Goal: Task Accomplishment & Management: Manage account settings

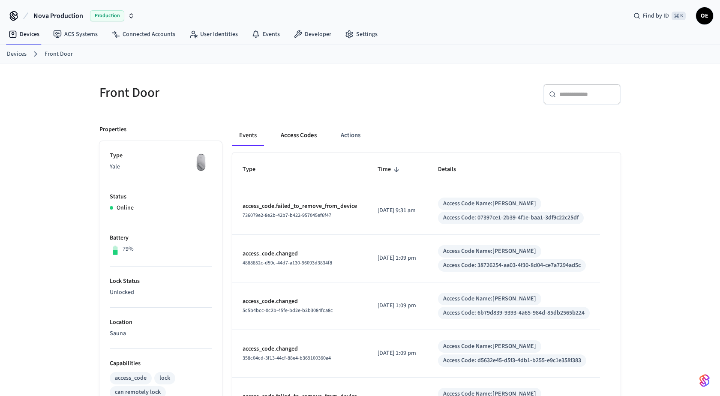
click at [287, 144] on button "Access Codes" at bounding box center [299, 135] width 50 height 21
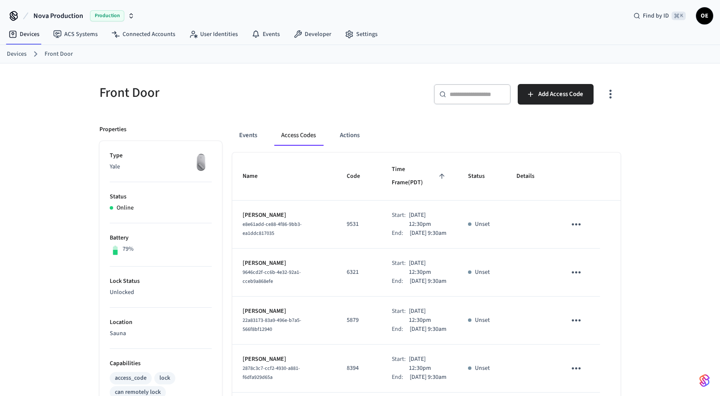
scroll to position [400, 0]
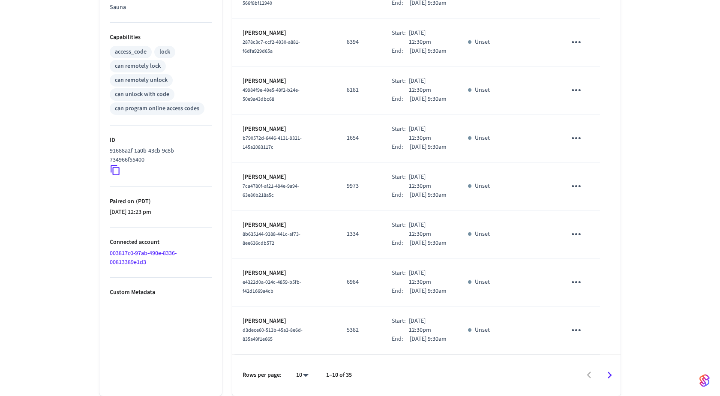
click at [303, 376] on body "Nova Production Production Find by ID ⌘ K OE Devices ACS Systems Connected Acco…" at bounding box center [360, 35] width 720 height 722
click at [302, 371] on li "All" at bounding box center [299, 372] width 23 height 23
type input "**"
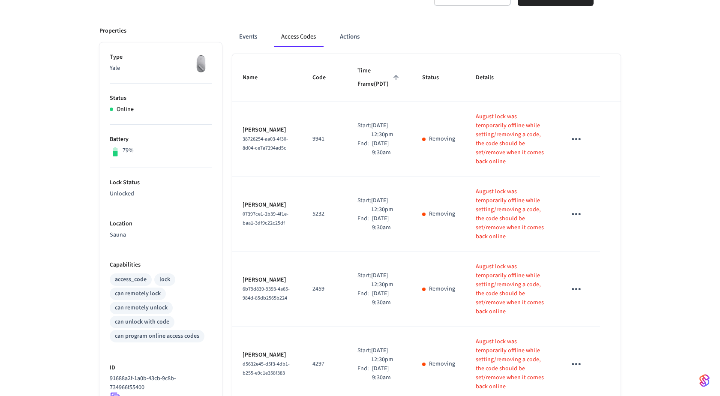
scroll to position [0, 0]
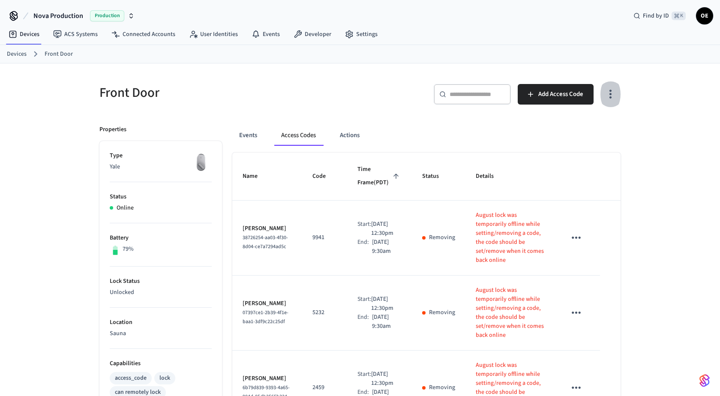
click at [616, 97] on icon "button" at bounding box center [610, 93] width 13 height 13
click at [601, 120] on li "Show unmanaged access codes on device" at bounding box center [556, 128] width 120 height 23
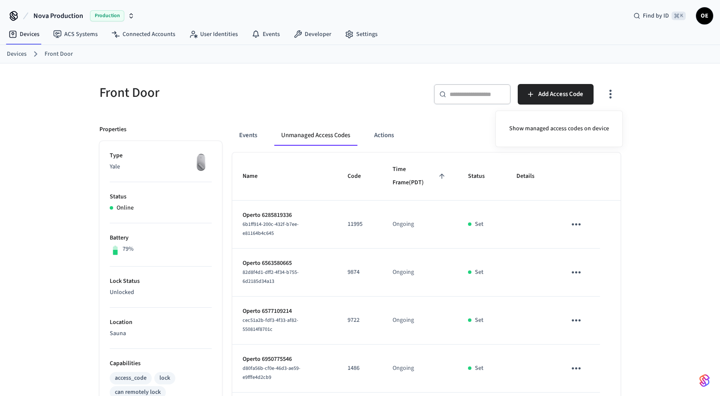
click at [638, 231] on div at bounding box center [360, 198] width 720 height 396
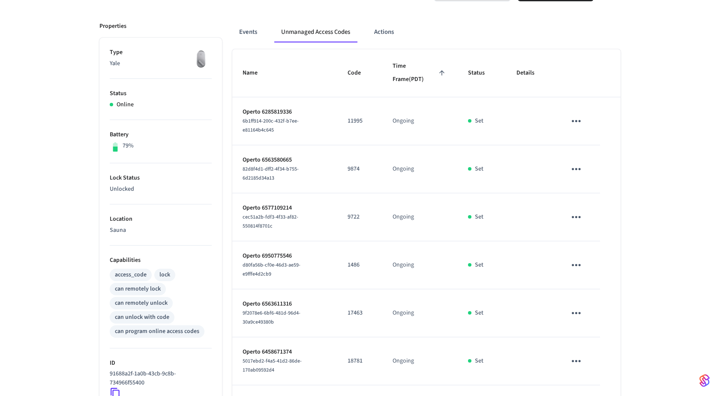
scroll to position [105, 0]
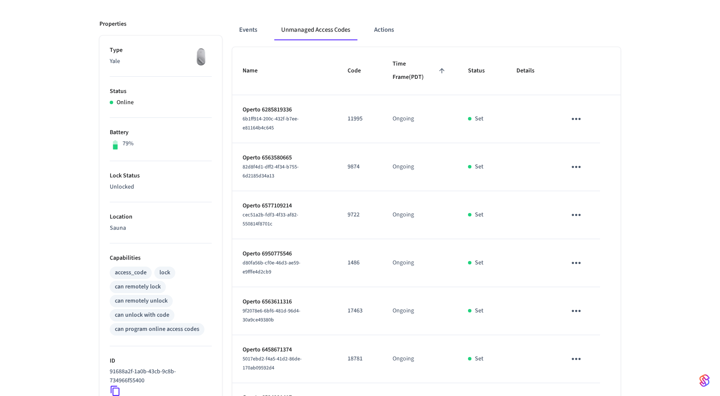
click at [574, 105] on td "sticky table" at bounding box center [578, 119] width 44 height 48
click at [575, 115] on icon "sticky table" at bounding box center [576, 118] width 13 height 13
click at [593, 170] on li "Delete" at bounding box center [615, 166] width 76 height 23
click at [572, 164] on icon "sticky table" at bounding box center [576, 166] width 13 height 13
click at [590, 212] on li "Delete" at bounding box center [615, 213] width 76 height 23
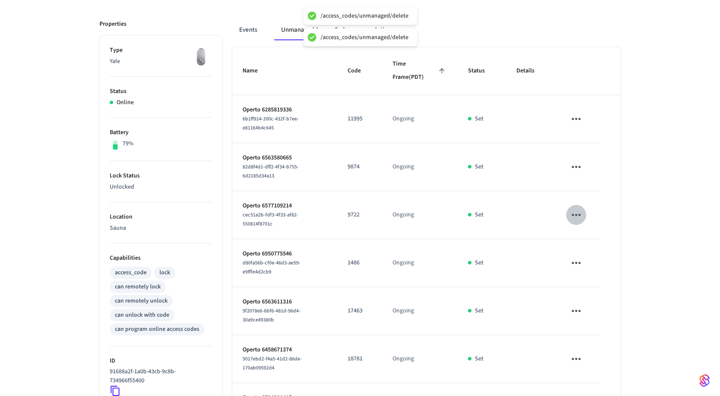
click at [580, 212] on icon "sticky table" at bounding box center [576, 214] width 13 height 13
click at [595, 262] on li "Delete" at bounding box center [615, 258] width 76 height 23
click at [570, 256] on icon "sticky table" at bounding box center [576, 262] width 13 height 13
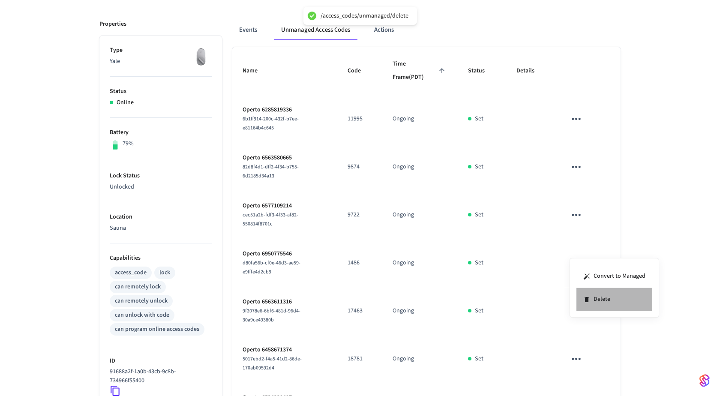
click at [587, 296] on icon at bounding box center [586, 299] width 7 height 7
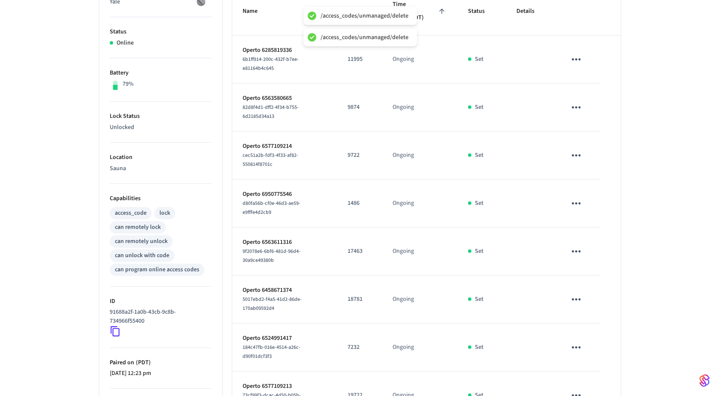
scroll to position [189, 0]
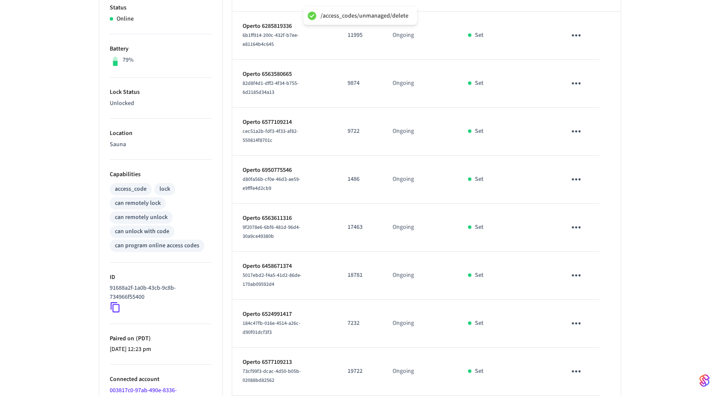
click at [568, 217] on button "sticky table" at bounding box center [576, 227] width 20 height 20
click at [592, 261] on li "Delete" at bounding box center [611, 263] width 76 height 23
click at [580, 269] on icon "sticky table" at bounding box center [576, 275] width 13 height 13
click at [609, 306] on li "Delete" at bounding box center [615, 307] width 76 height 23
click at [576, 317] on icon "sticky table" at bounding box center [576, 323] width 13 height 13
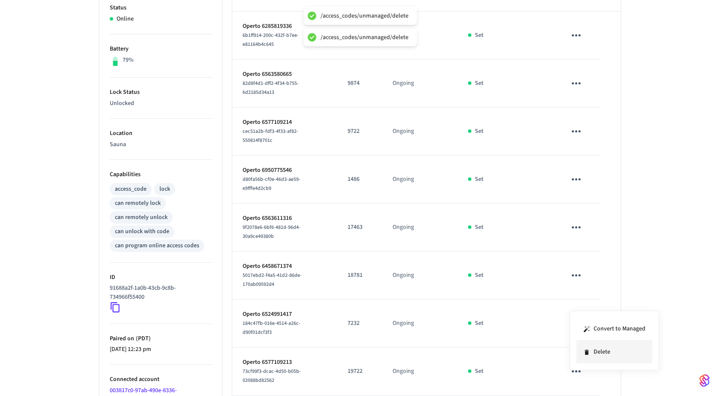
click at [608, 359] on li "Delete" at bounding box center [615, 352] width 76 height 23
click at [582, 365] on icon "sticky table" at bounding box center [576, 371] width 13 height 13
click at [591, 370] on li "Delete" at bounding box center [615, 371] width 76 height 23
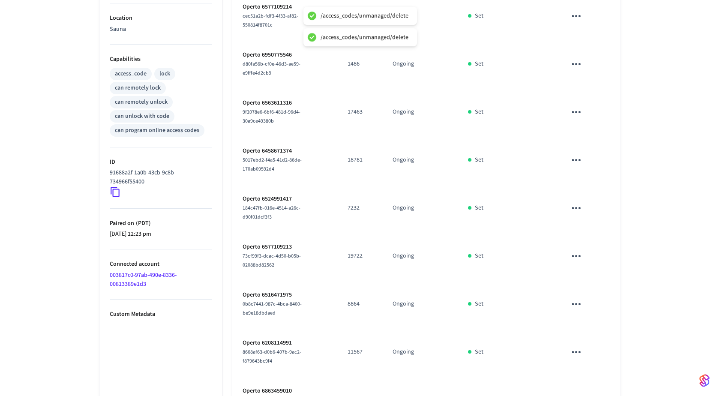
scroll to position [310, 0]
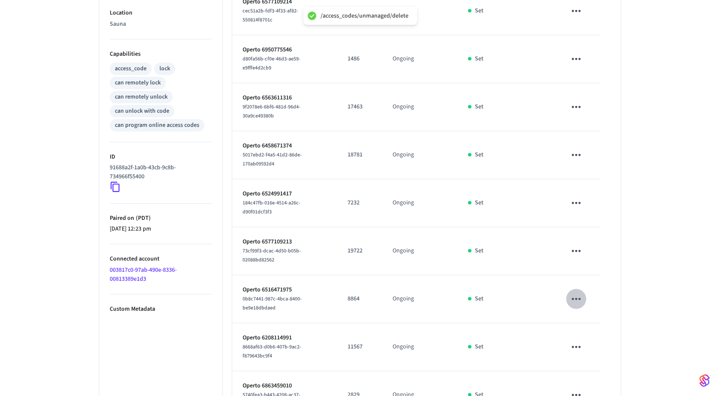
click at [573, 292] on icon "sticky table" at bounding box center [576, 298] width 13 height 13
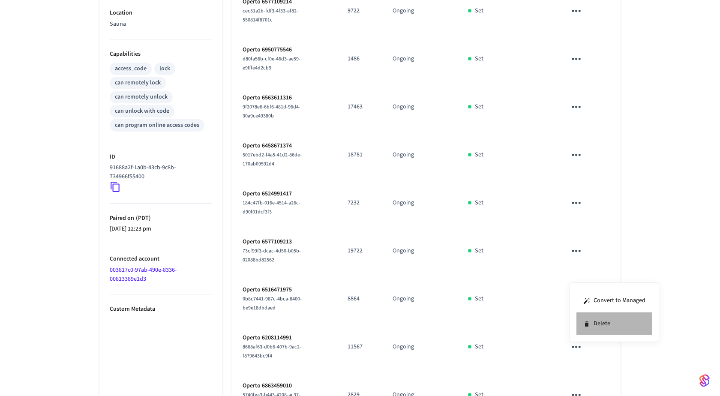
click at [582, 325] on li "Delete" at bounding box center [615, 324] width 76 height 23
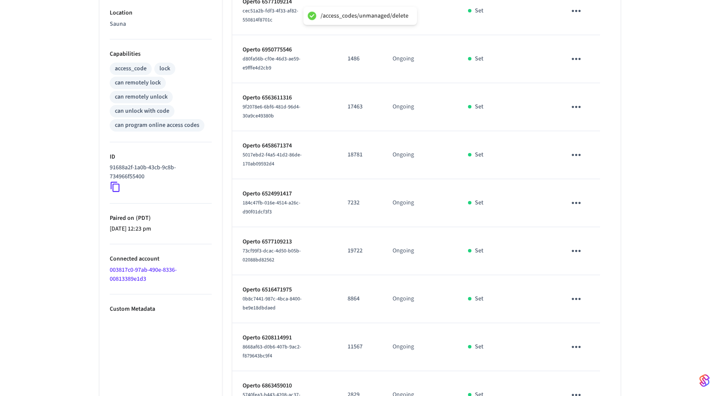
click at [577, 346] on icon "sticky table" at bounding box center [576, 347] width 9 height 2
click at [589, 367] on icon at bounding box center [589, 366] width 4 height 5
click at [575, 388] on icon "sticky table" at bounding box center [576, 394] width 13 height 13
click at [594, 378] on li "Delete" at bounding box center [615, 371] width 76 height 23
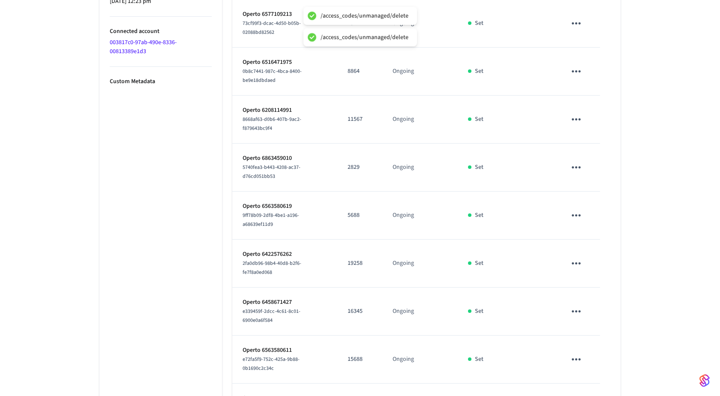
scroll to position [574, 0]
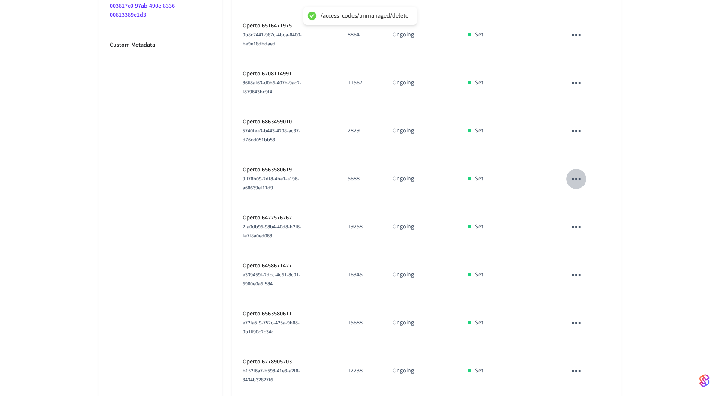
click at [574, 172] on icon "sticky table" at bounding box center [576, 178] width 13 height 13
click at [583, 209] on li "Delete" at bounding box center [615, 203] width 76 height 23
click at [578, 220] on icon "sticky table" at bounding box center [576, 226] width 13 height 13
click at [595, 247] on li "Delete" at bounding box center [615, 251] width 76 height 23
click at [583, 265] on button "sticky table" at bounding box center [576, 275] width 20 height 20
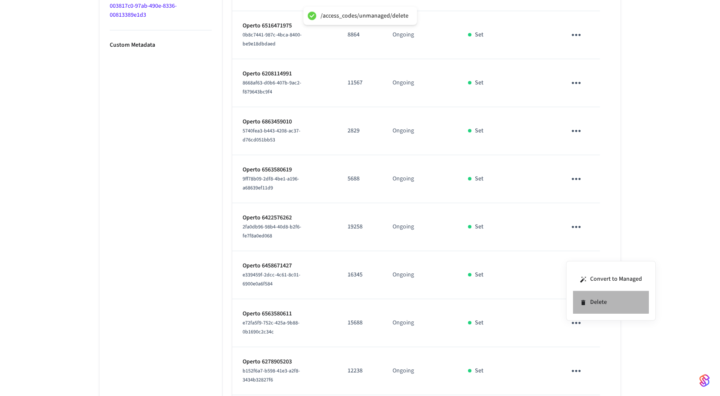
click at [595, 295] on li "Delete" at bounding box center [611, 302] width 76 height 23
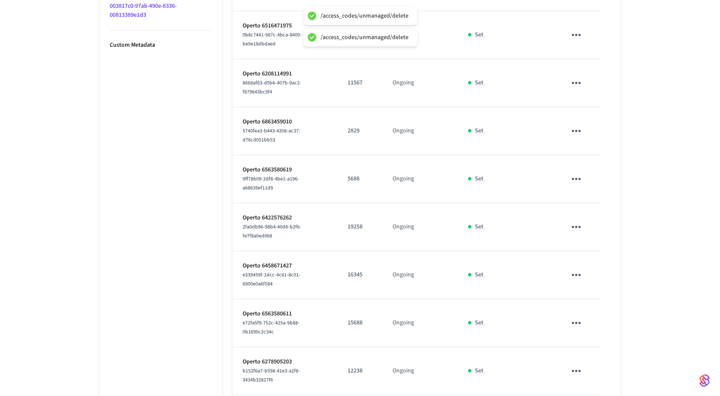
click at [573, 322] on icon "sticky table" at bounding box center [576, 323] width 9 height 2
click at [583, 338] on li "Delete" at bounding box center [617, 341] width 76 height 23
click at [570, 361] on button "sticky table" at bounding box center [576, 371] width 20 height 20
click at [605, 376] on li "Delete" at bounding box center [611, 371] width 76 height 23
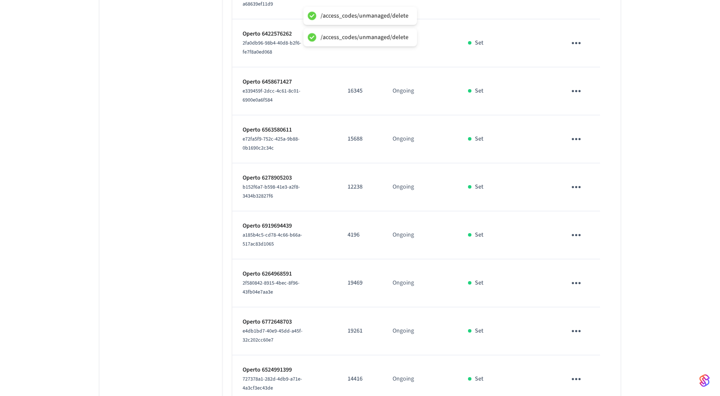
scroll to position [773, 0]
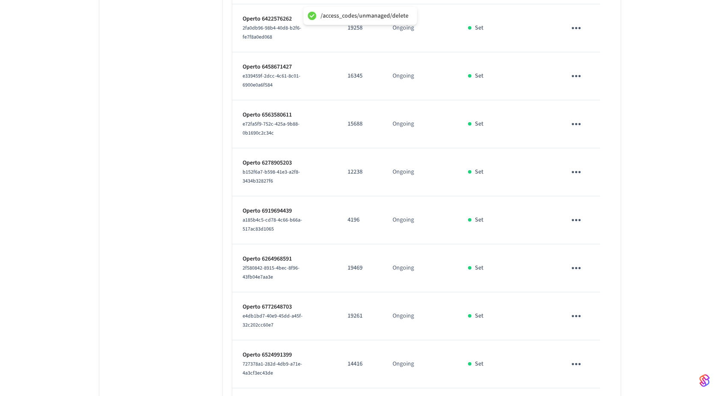
click at [576, 213] on icon "sticky table" at bounding box center [576, 219] width 13 height 13
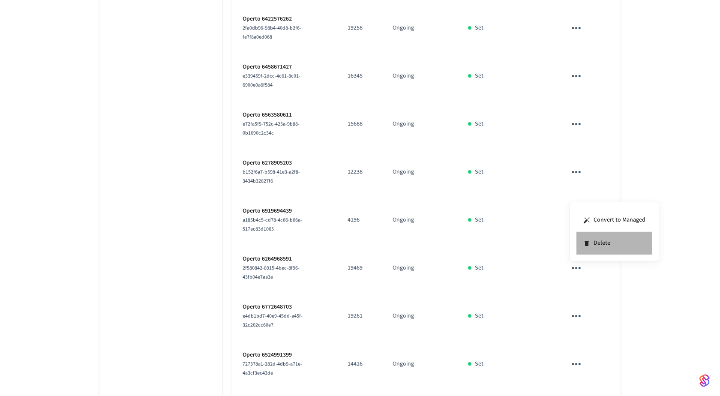
click at [583, 238] on li "Delete" at bounding box center [615, 243] width 76 height 23
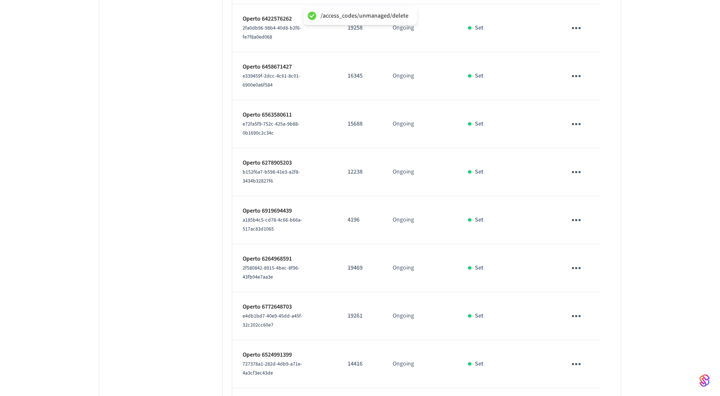
click at [574, 262] on icon "sticky table" at bounding box center [576, 268] width 13 height 13
click at [601, 293] on li "Delete" at bounding box center [615, 291] width 76 height 23
click at [571, 310] on icon "sticky table" at bounding box center [576, 316] width 13 height 13
click at [590, 338] on li "Delete" at bounding box center [615, 339] width 76 height 23
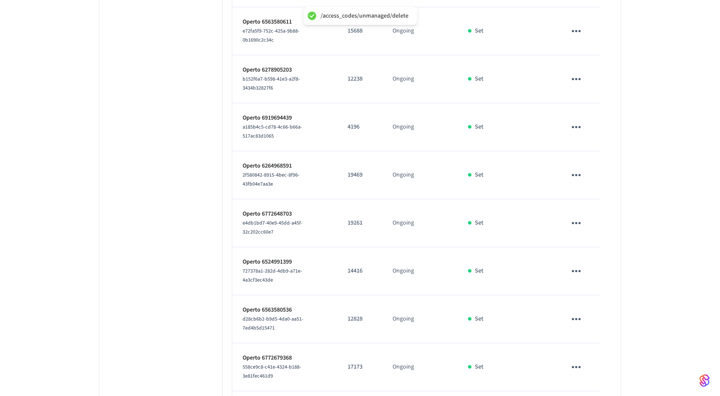
scroll to position [874, 0]
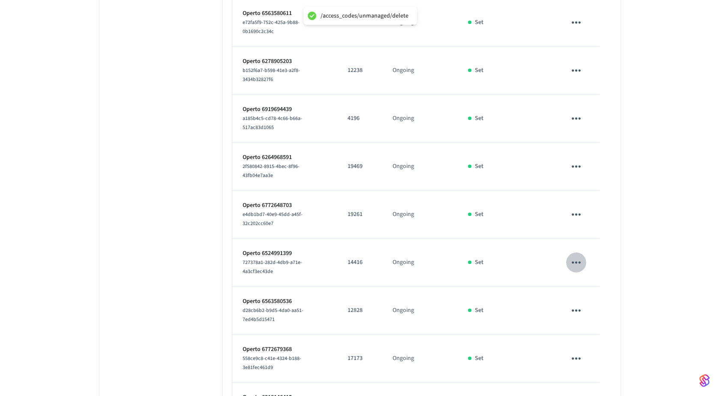
click at [577, 256] on icon "sticky table" at bounding box center [576, 262] width 13 height 13
click at [584, 279] on li "Delete" at bounding box center [615, 285] width 76 height 23
click at [579, 310] on icon "sticky table" at bounding box center [576, 311] width 9 height 2
click at [600, 325] on li "Delete" at bounding box center [617, 327] width 76 height 23
click at [581, 352] on icon "sticky table" at bounding box center [576, 358] width 13 height 13
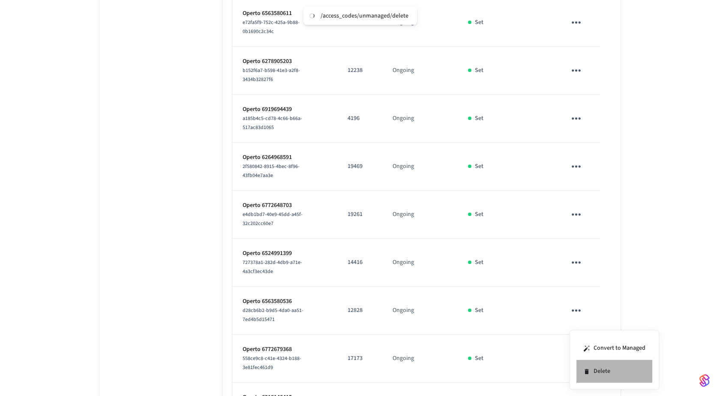
click at [594, 367] on li "Delete" at bounding box center [615, 371] width 76 height 23
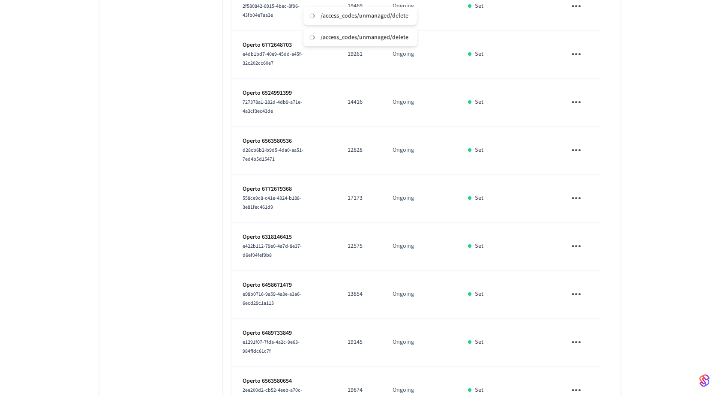
scroll to position [1040, 0]
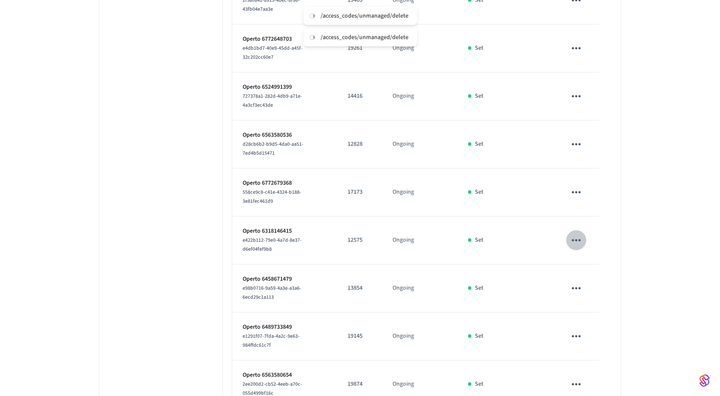
click at [572, 234] on icon "sticky table" at bounding box center [576, 240] width 13 height 13
click at [582, 268] on li "Delete" at bounding box center [615, 262] width 76 height 23
click at [580, 282] on icon "sticky table" at bounding box center [576, 288] width 13 height 13
click at [593, 310] on li "Delete" at bounding box center [615, 310] width 76 height 23
click at [581, 330] on icon "sticky table" at bounding box center [576, 336] width 13 height 13
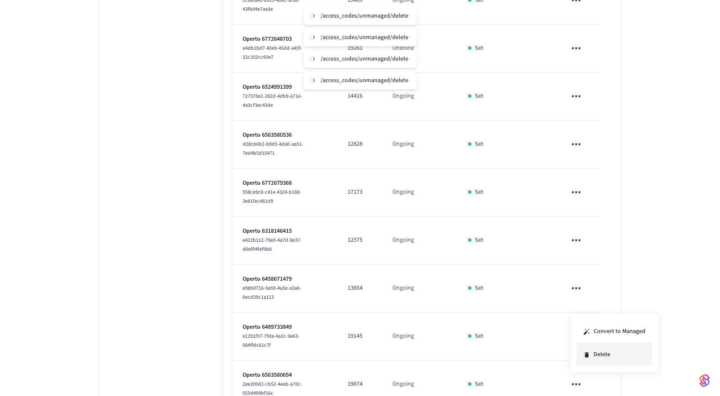
click at [595, 351] on li "Delete" at bounding box center [615, 354] width 76 height 23
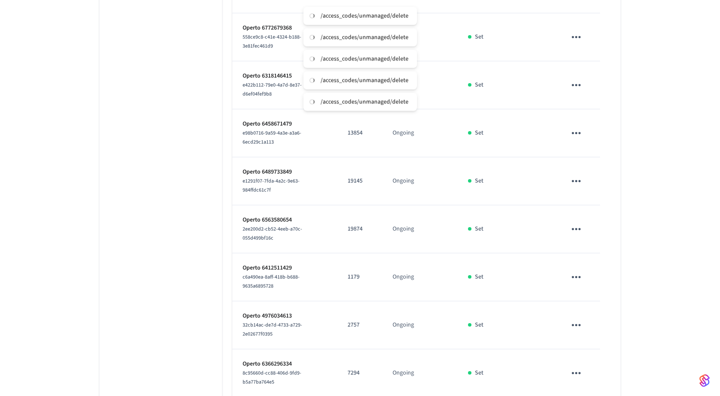
scroll to position [1204, 0]
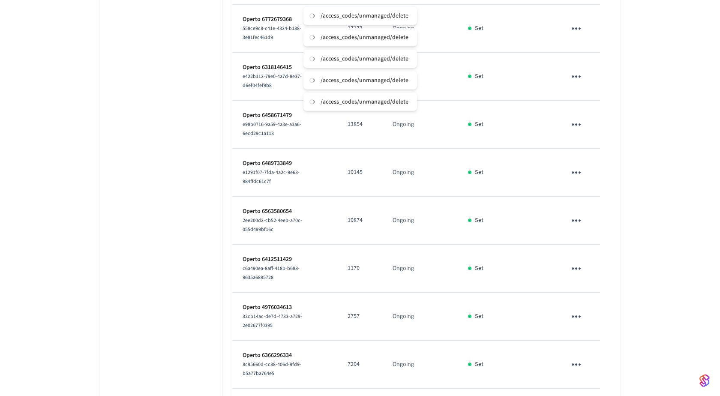
click at [572, 214] on icon "sticky table" at bounding box center [576, 220] width 13 height 13
click at [588, 237] on icon at bounding box center [587, 235] width 4 height 5
click at [574, 262] on icon "sticky table" at bounding box center [576, 268] width 13 height 13
click at [595, 285] on li "Delete" at bounding box center [615, 283] width 76 height 23
click at [580, 316] on icon "sticky table" at bounding box center [576, 317] width 9 height 2
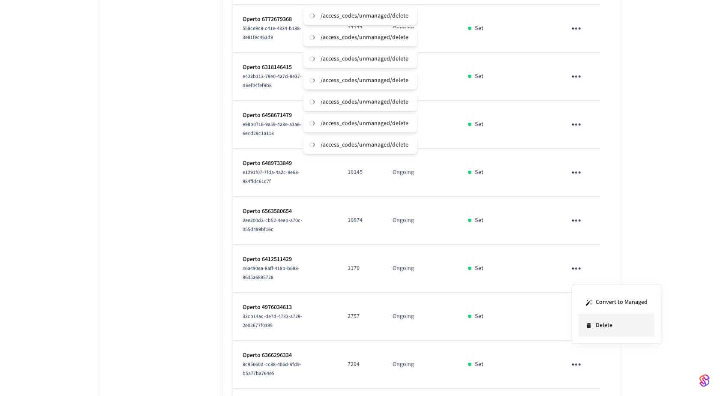
click at [587, 319] on li "Delete" at bounding box center [617, 325] width 76 height 23
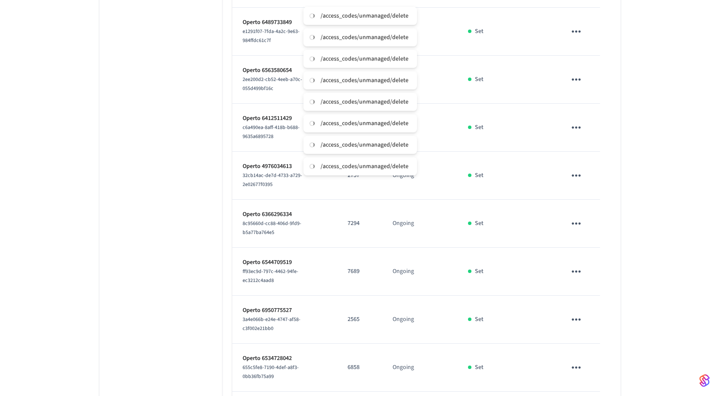
scroll to position [1360, 0]
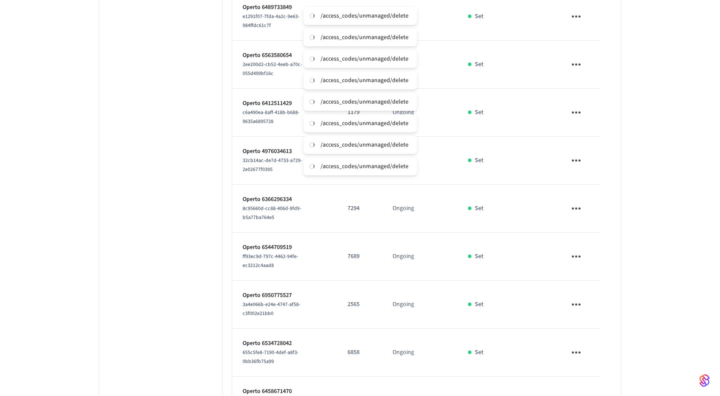
click at [577, 202] on icon "sticky table" at bounding box center [576, 208] width 13 height 13
click at [586, 229] on li "Delete" at bounding box center [615, 222] width 76 height 23
click at [578, 250] on icon "sticky table" at bounding box center [576, 256] width 13 height 13
click at [595, 264] on li "Delete" at bounding box center [615, 267] width 76 height 23
click at [577, 298] on icon "sticky table" at bounding box center [576, 304] width 13 height 13
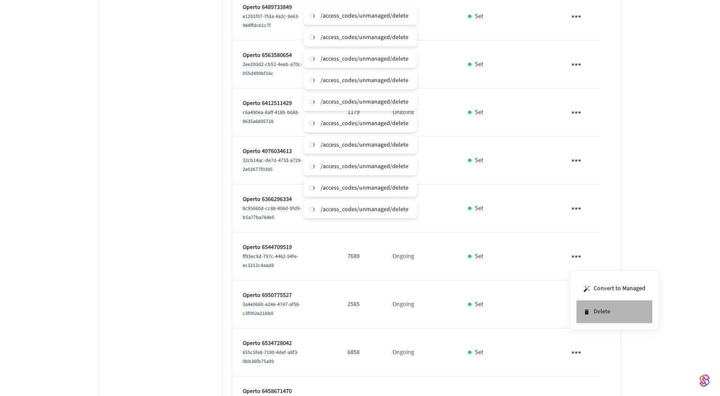
click at [584, 306] on li "Delete" at bounding box center [615, 312] width 76 height 23
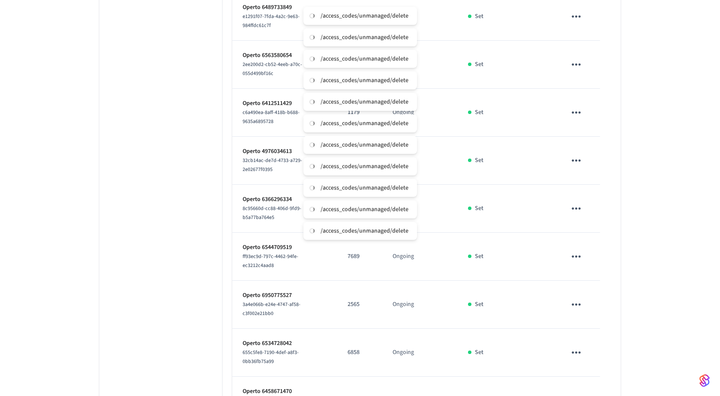
click at [576, 346] on icon "sticky table" at bounding box center [576, 352] width 13 height 13
click at [593, 356] on li "Delete" at bounding box center [615, 359] width 76 height 23
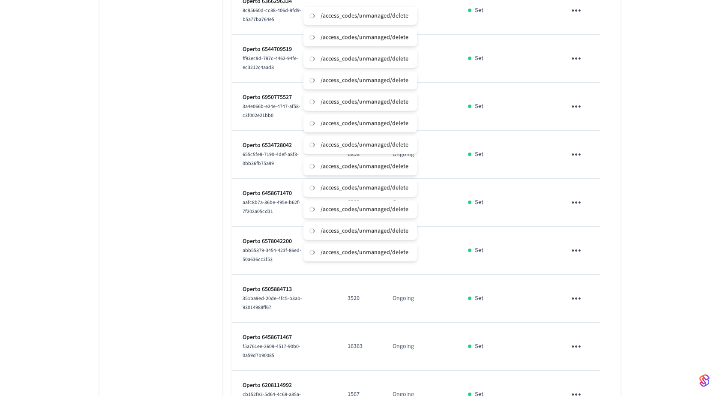
scroll to position [1573, 0]
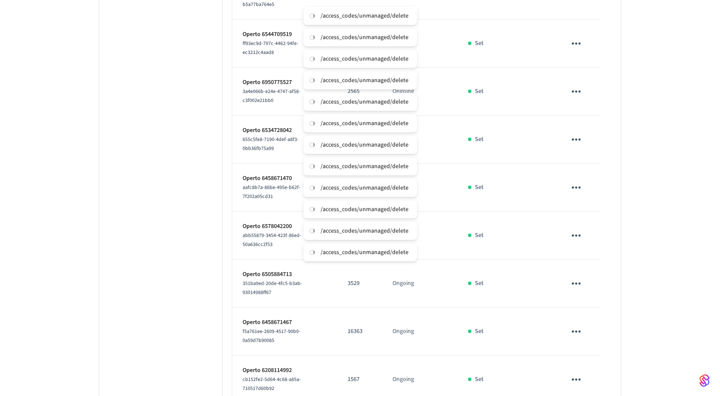
click at [582, 181] on icon "sticky table" at bounding box center [576, 187] width 13 height 13
click at [589, 189] on li "Delete" at bounding box center [615, 194] width 76 height 23
click at [576, 229] on icon "sticky table" at bounding box center [576, 235] width 13 height 13
click at [592, 234] on li "Delete" at bounding box center [615, 242] width 76 height 23
click at [577, 277] on icon "sticky table" at bounding box center [576, 283] width 13 height 13
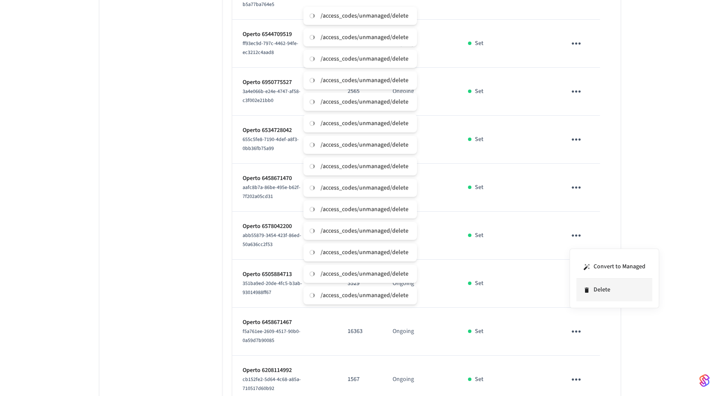
click at [596, 283] on li "Delete" at bounding box center [615, 290] width 76 height 23
click at [576, 325] on icon "sticky table" at bounding box center [576, 331] width 13 height 13
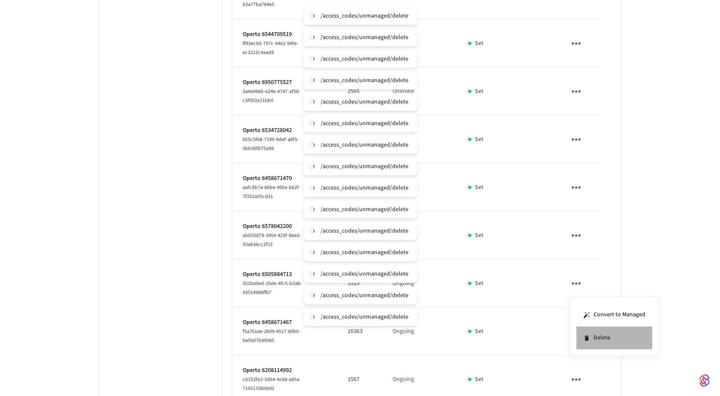
click at [590, 333] on li "Delete" at bounding box center [615, 338] width 76 height 23
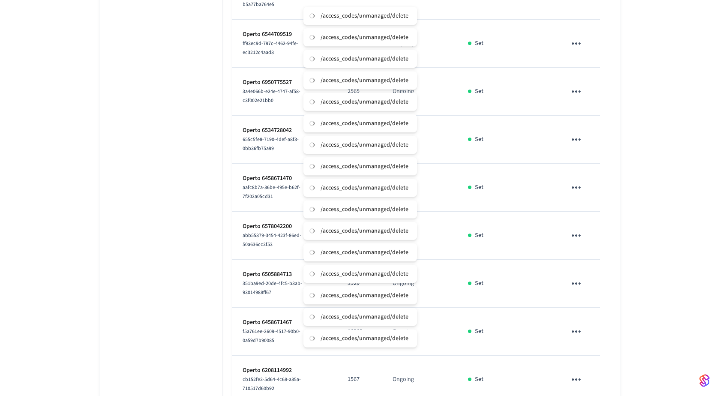
click at [575, 373] on icon "sticky table" at bounding box center [576, 379] width 13 height 13
click at [589, 367] on li "Delete" at bounding box center [615, 371] width 76 height 23
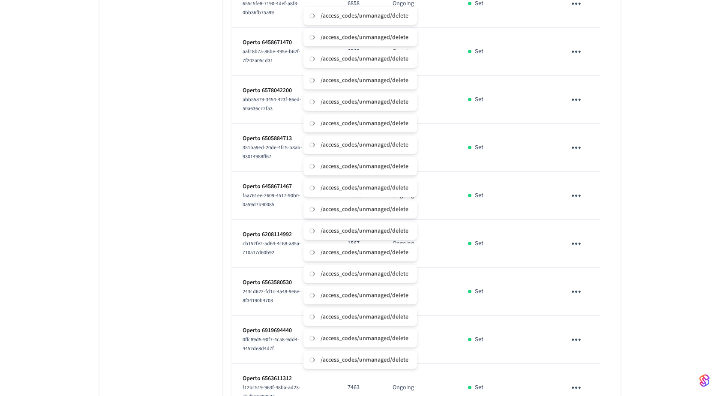
scroll to position [1723, 0]
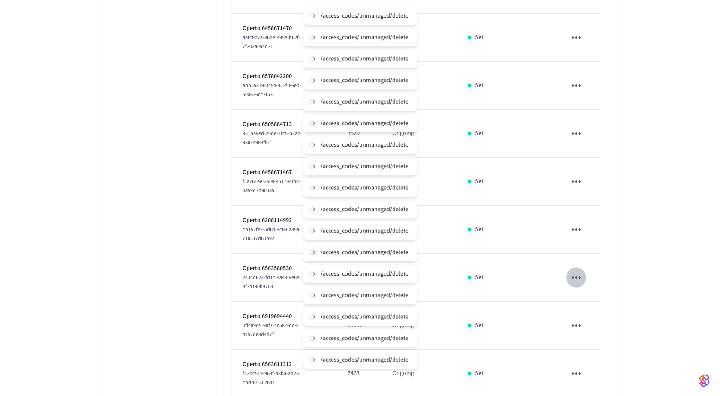
click at [574, 271] on icon "sticky table" at bounding box center [576, 277] width 13 height 13
click at [596, 287] on li "Delete" at bounding box center [615, 283] width 76 height 23
click at [580, 319] on icon "sticky table" at bounding box center [576, 325] width 13 height 13
click at [596, 327] on li "Delete" at bounding box center [615, 331] width 76 height 23
click at [578, 367] on icon "sticky table" at bounding box center [576, 373] width 13 height 13
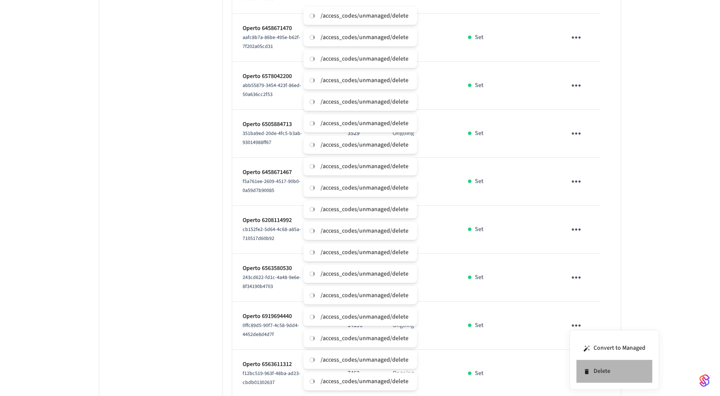
click at [598, 367] on li "Delete" at bounding box center [615, 371] width 76 height 23
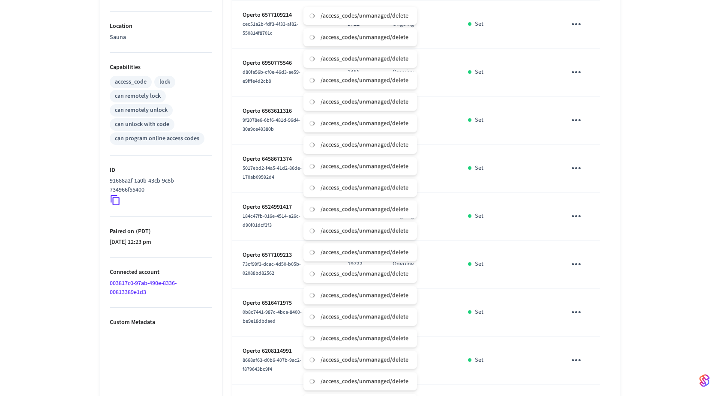
scroll to position [0, 0]
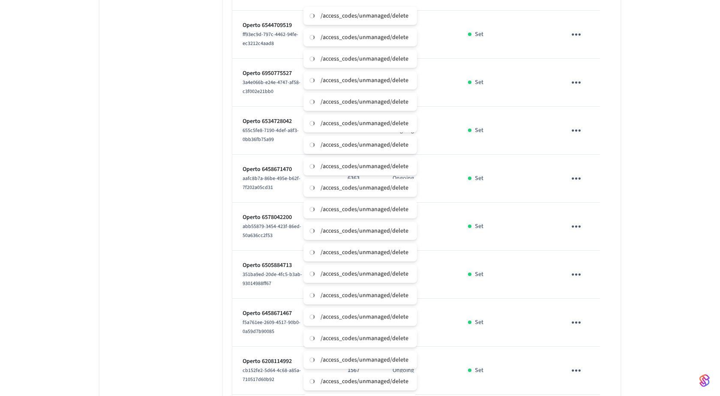
scroll to position [1723, 0]
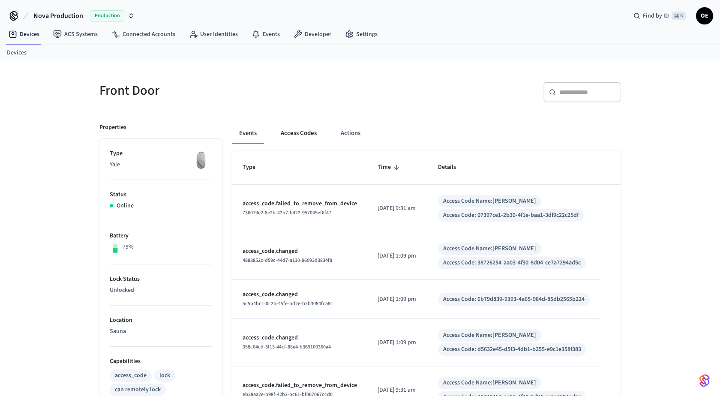
click at [287, 141] on button "Access Codes" at bounding box center [299, 133] width 50 height 21
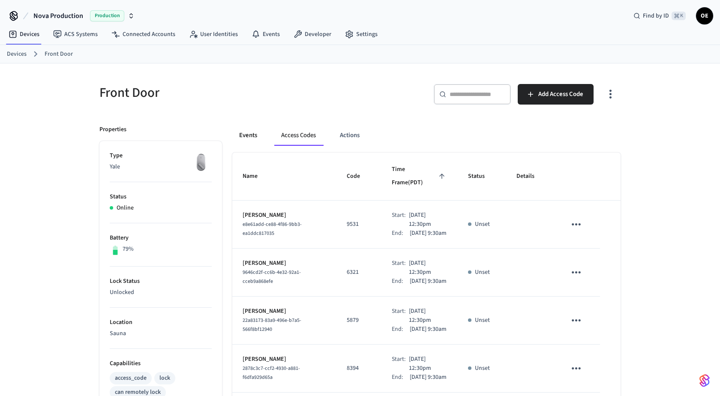
click at [240, 134] on button "Events" at bounding box center [248, 135] width 32 height 21
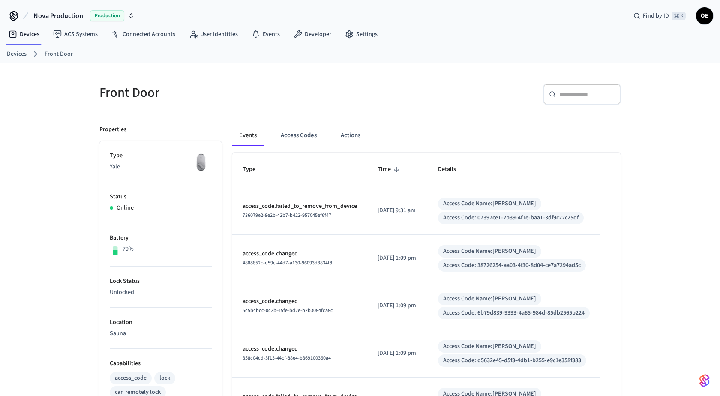
click at [281, 147] on div "Events Access Codes Actions" at bounding box center [426, 138] width 388 height 27
click at [291, 136] on button "Access Codes" at bounding box center [299, 135] width 50 height 21
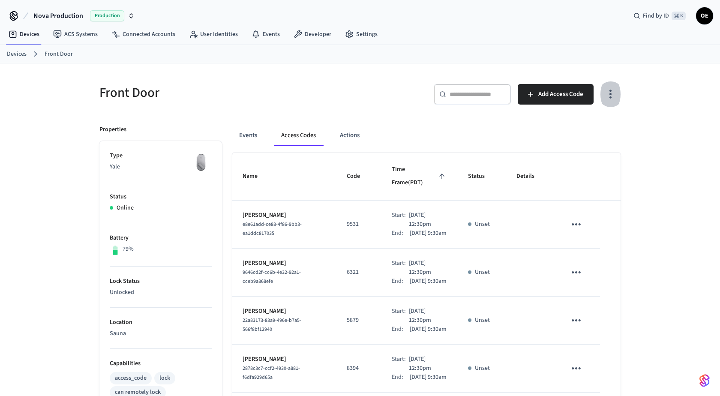
click at [619, 103] on button "button" at bounding box center [611, 94] width 20 height 34
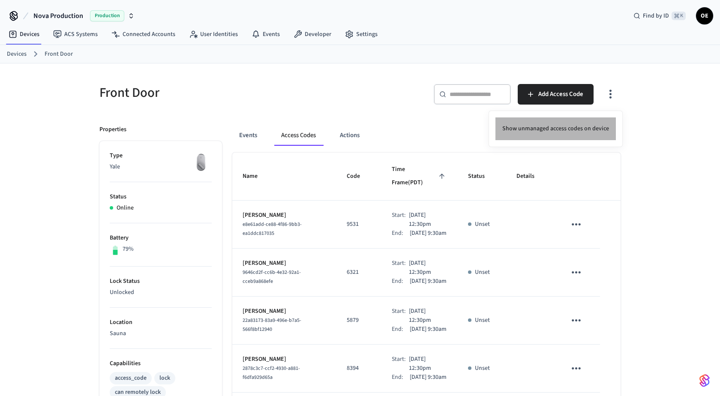
click at [600, 122] on li "Show unmanaged access codes on device" at bounding box center [556, 128] width 120 height 23
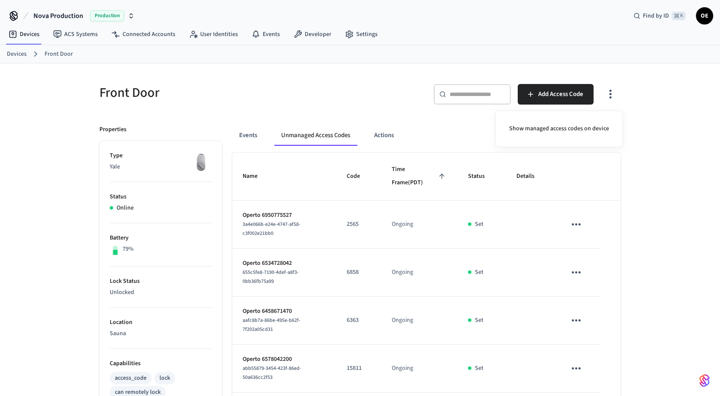
click at [574, 174] on div at bounding box center [360, 198] width 720 height 396
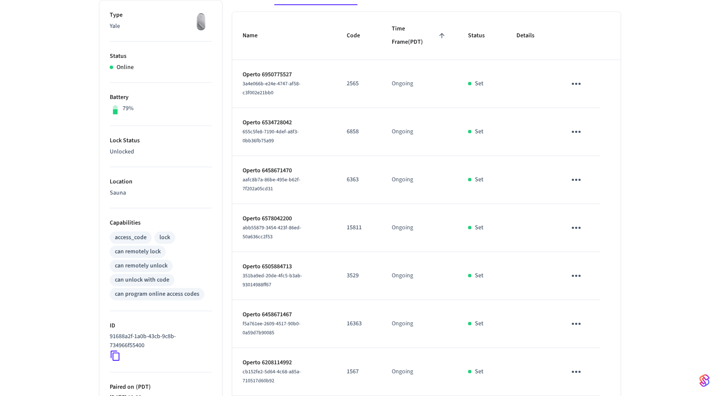
scroll to position [322, 0]
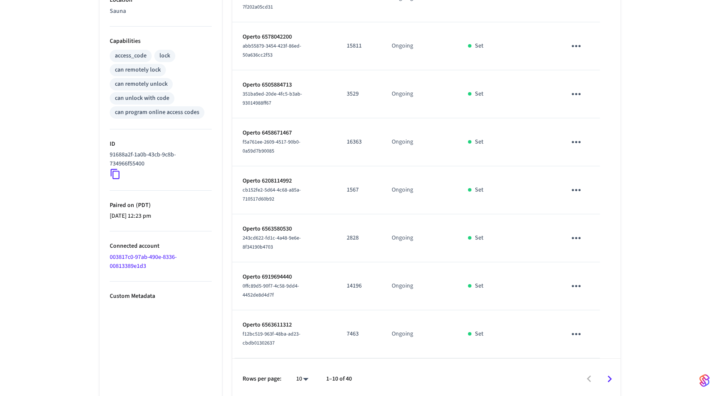
click at [316, 377] on div "Rows per page: 10 ** 1–10 of 40" at bounding box center [426, 379] width 388 height 42
click at [307, 377] on body "Nova Production Production Find by ID ⌘ K OE Devices ACS Systems Connected Acco…" at bounding box center [360, 39] width 720 height 722
click at [307, 396] on div at bounding box center [360, 198] width 720 height 396
click at [307, 369] on div "10 **" at bounding box center [298, 379] width 27 height 21
click at [303, 376] on body "Nova Production Production Find by ID ⌘ K OE Devices ACS Systems Connected Acco…" at bounding box center [360, 39] width 720 height 722
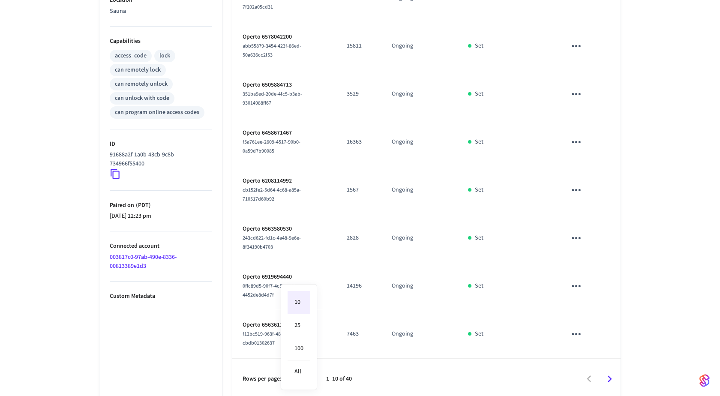
click at [303, 391] on div at bounding box center [360, 198] width 720 height 396
click at [295, 375] on li "All" at bounding box center [299, 378] width 17 height 13
type input "**"
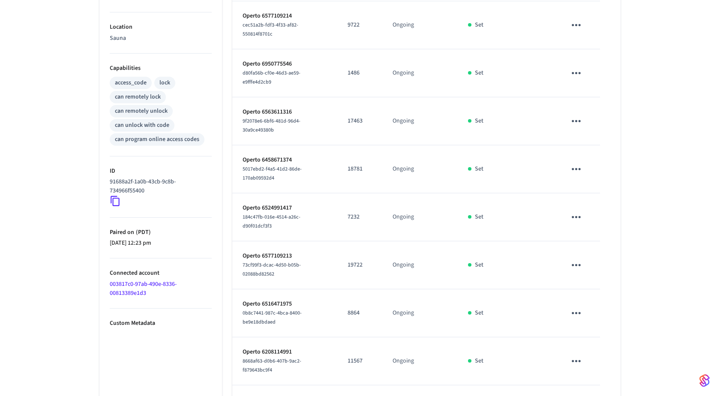
scroll to position [0, 0]
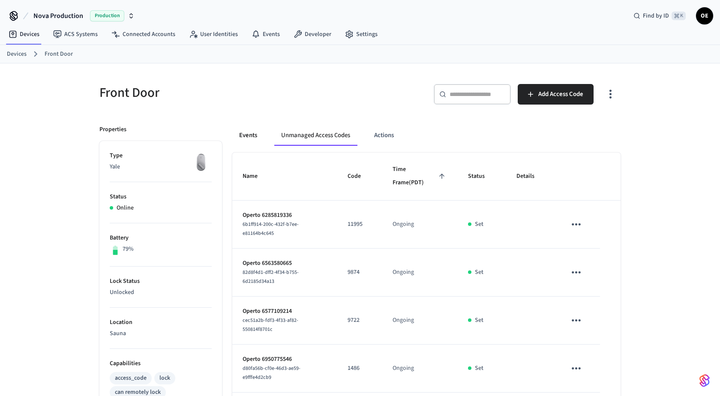
click at [246, 134] on button "Events" at bounding box center [248, 135] width 32 height 21
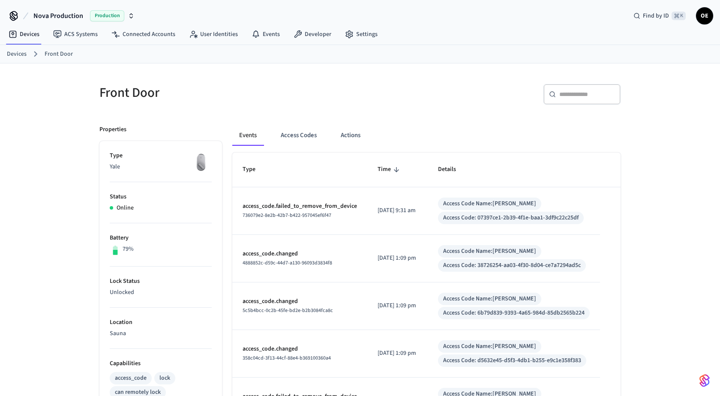
click at [420, 295] on td "[DATE] 1:09 pm" at bounding box center [397, 307] width 60 height 48
click at [293, 129] on button "Access Codes" at bounding box center [299, 135] width 50 height 21
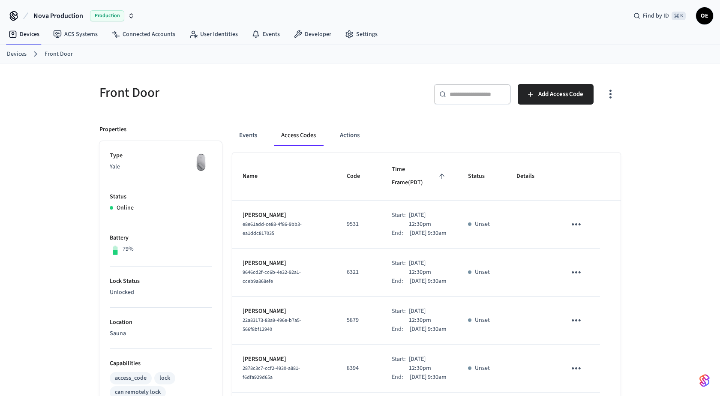
click at [618, 91] on button "button" at bounding box center [611, 94] width 20 height 34
click at [598, 129] on li "Show unmanaged access codes on device" at bounding box center [556, 128] width 120 height 23
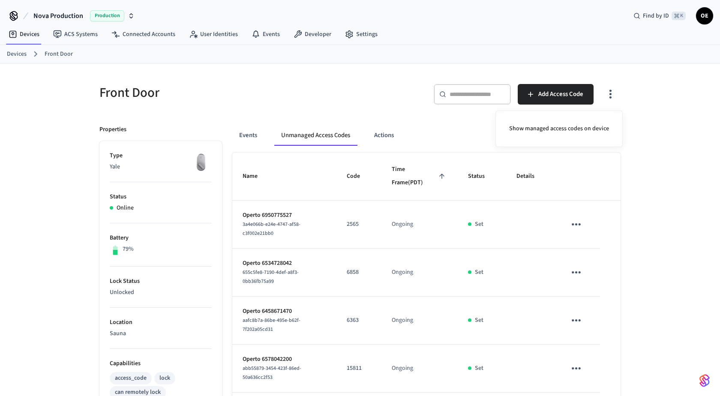
click at [563, 210] on div at bounding box center [360, 198] width 720 height 396
click at [624, 171] on div "Front Door ​ ​ Add Access Code Properties Type Yale Status Online Battery 79% L…" at bounding box center [360, 398] width 535 height 649
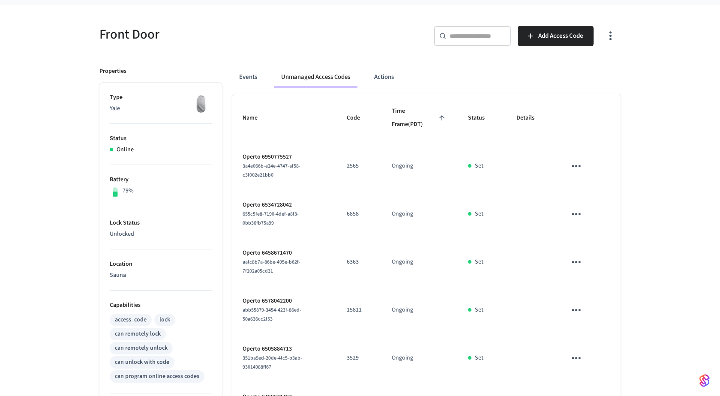
scroll to position [58, 0]
click at [577, 165] on icon "sticky table" at bounding box center [576, 166] width 9 height 2
click at [584, 207] on li "Delete" at bounding box center [617, 207] width 76 height 23
click at [571, 213] on icon "sticky table" at bounding box center [576, 214] width 13 height 13
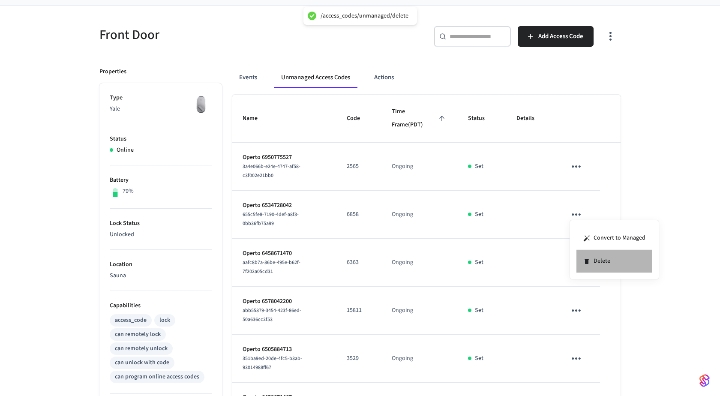
click at [583, 253] on li "Delete" at bounding box center [615, 261] width 76 height 23
click at [576, 262] on icon "sticky table" at bounding box center [576, 262] width 13 height 13
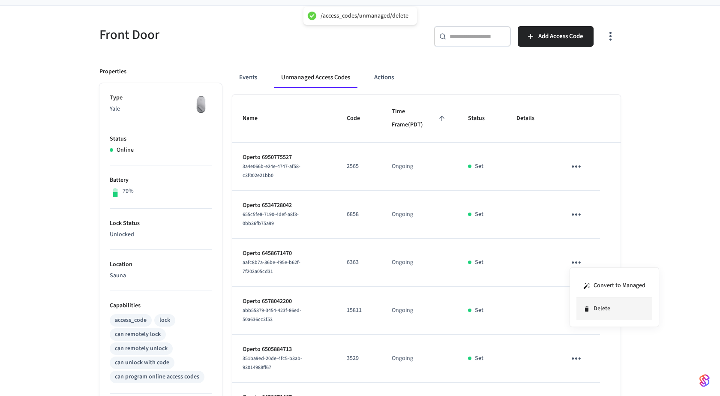
click at [591, 308] on li "Delete" at bounding box center [615, 309] width 76 height 23
click at [573, 310] on icon "sticky table" at bounding box center [576, 311] width 9 height 2
click at [593, 349] on li "Delete" at bounding box center [617, 351] width 76 height 23
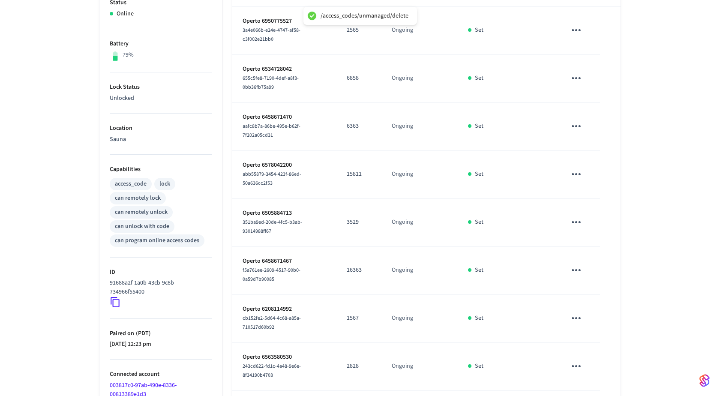
scroll to position [197, 0]
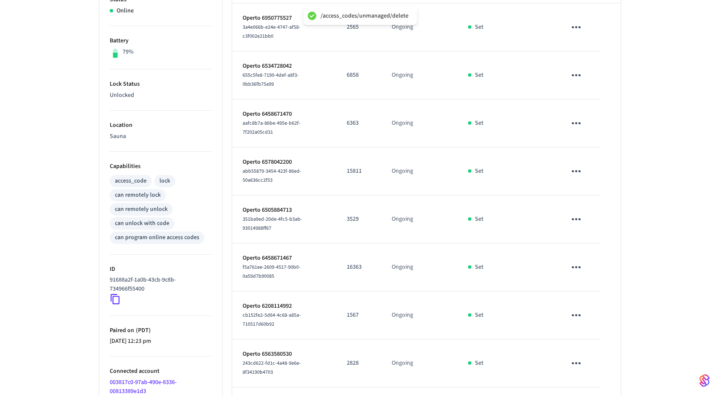
click at [574, 222] on icon "sticky table" at bounding box center [576, 219] width 13 height 13
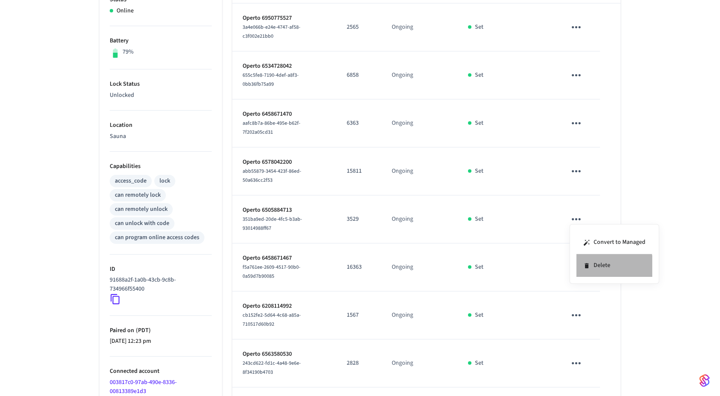
click at [589, 274] on li "Delete" at bounding box center [615, 265] width 76 height 23
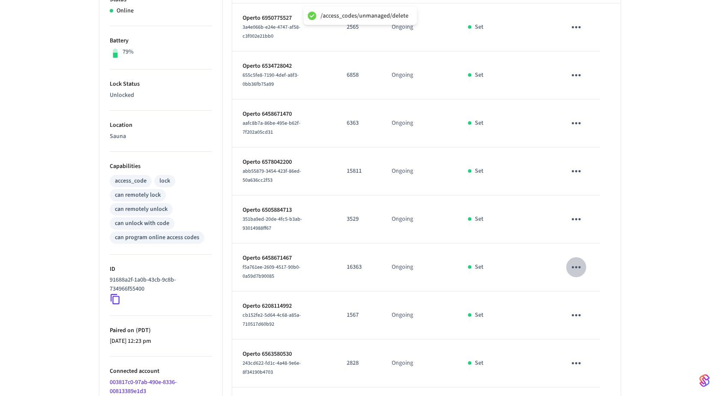
click at [571, 265] on icon "sticky table" at bounding box center [576, 267] width 13 height 13
click at [589, 322] on li "Delete" at bounding box center [615, 313] width 76 height 23
click at [575, 315] on icon "sticky table" at bounding box center [576, 315] width 13 height 13
click at [592, 365] on li "Delete" at bounding box center [615, 361] width 76 height 23
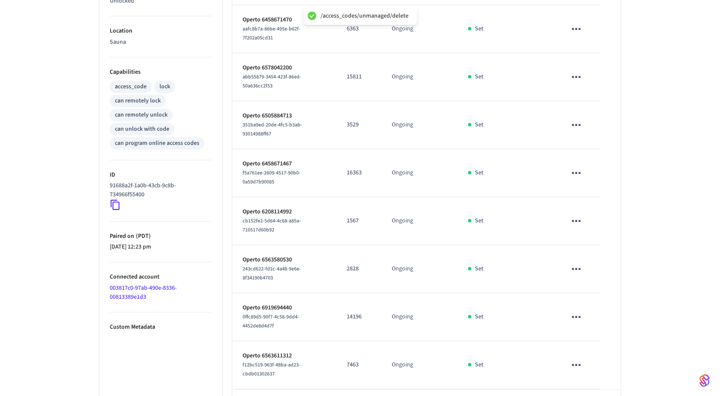
scroll to position [322, 0]
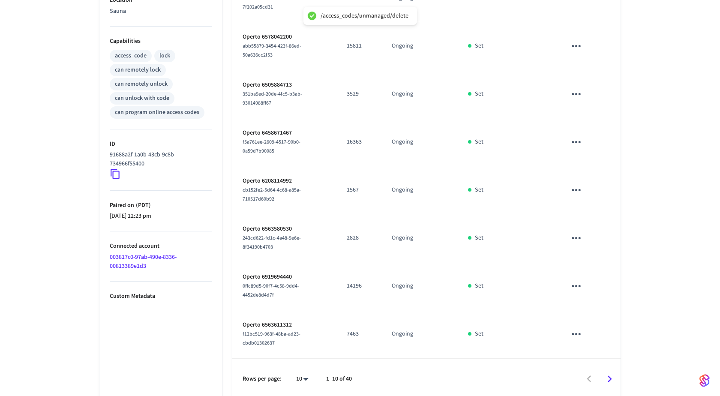
click at [582, 234] on icon "sticky table" at bounding box center [576, 237] width 13 height 13
click at [589, 289] on li "Delete" at bounding box center [615, 283] width 76 height 23
click at [580, 286] on icon "sticky table" at bounding box center [576, 286] width 13 height 13
click at [594, 340] on li "Delete" at bounding box center [615, 331] width 76 height 23
click at [578, 334] on icon "sticky table" at bounding box center [576, 334] width 13 height 13
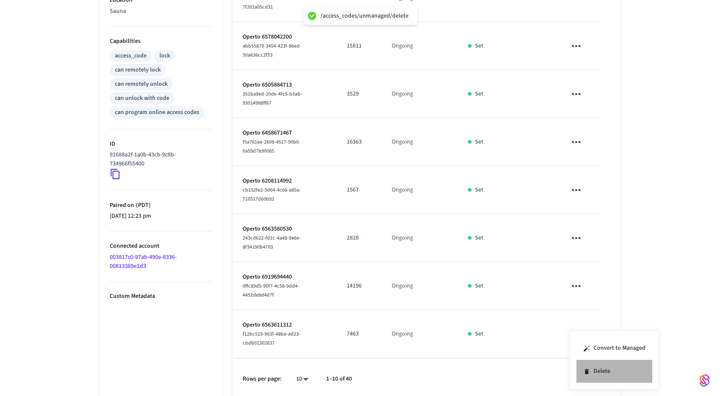
click at [593, 376] on li "Delete" at bounding box center [615, 371] width 76 height 23
click at [607, 374] on icon "Go to next page" at bounding box center [609, 379] width 13 height 13
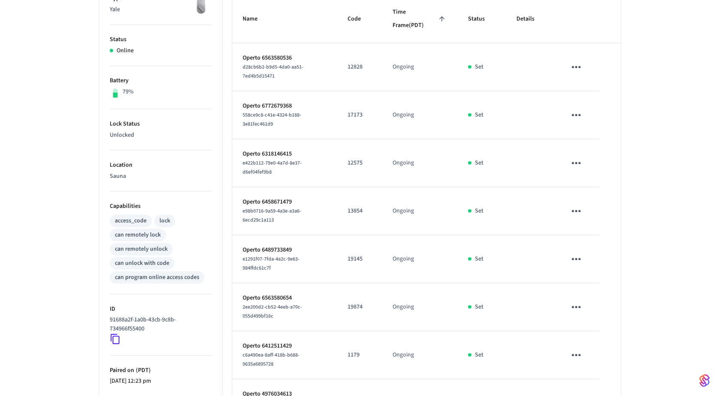
scroll to position [172, 0]
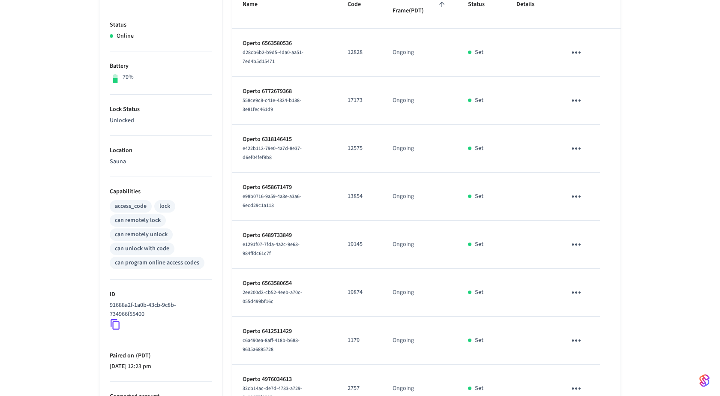
click at [577, 66] on td "sticky table" at bounding box center [578, 53] width 44 height 48
click at [577, 54] on icon "sticky table" at bounding box center [576, 52] width 13 height 13
click at [583, 102] on icon at bounding box center [586, 99] width 7 height 7
click at [577, 96] on icon "sticky table" at bounding box center [576, 100] width 13 height 13
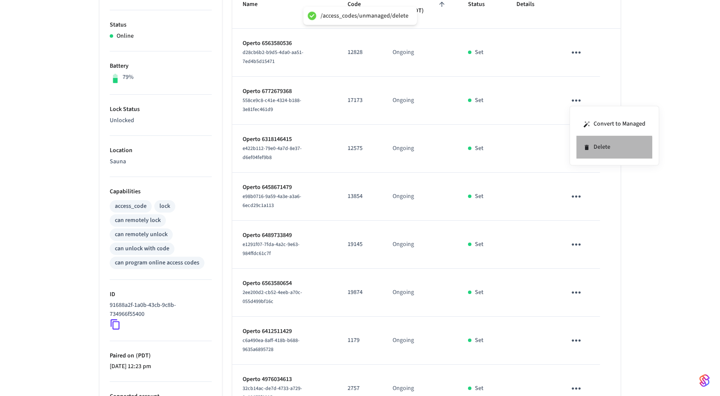
click at [593, 149] on li "Delete" at bounding box center [615, 147] width 76 height 23
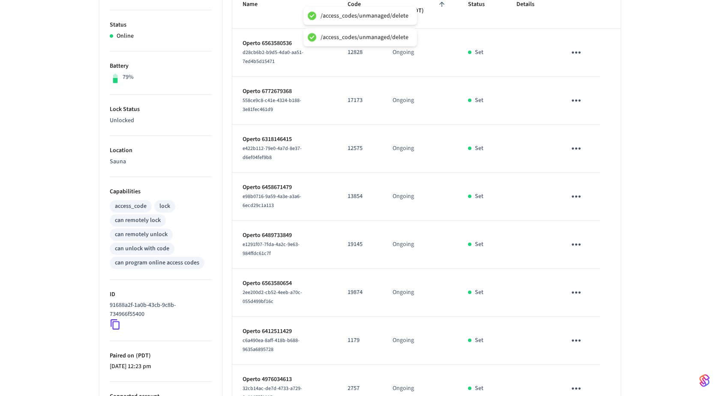
click at [579, 146] on icon "sticky table" at bounding box center [576, 148] width 13 height 13
click at [588, 189] on li "Delete" at bounding box center [615, 195] width 76 height 23
click at [574, 191] on icon "sticky table" at bounding box center [576, 196] width 13 height 13
click at [598, 242] on li "Delete" at bounding box center [615, 242] width 76 height 23
click at [574, 244] on icon "sticky table" at bounding box center [576, 245] width 9 height 2
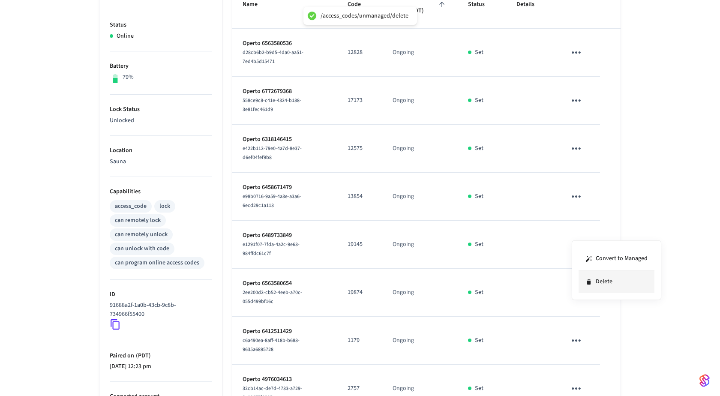
click at [592, 277] on li "Delete" at bounding box center [617, 282] width 76 height 23
click at [576, 286] on icon "sticky table" at bounding box center [576, 292] width 13 height 13
click at [590, 337] on li "Delete" at bounding box center [615, 332] width 76 height 23
click at [578, 334] on icon "sticky table" at bounding box center [576, 340] width 13 height 13
click at [601, 376] on li "Delete" at bounding box center [615, 371] width 76 height 23
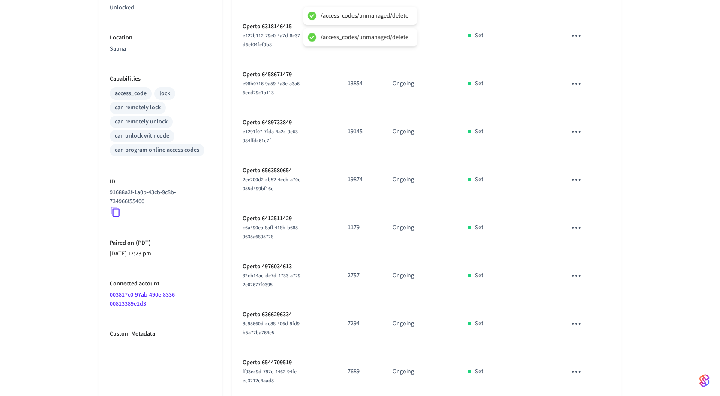
scroll to position [286, 0]
click at [577, 274] on icon "sticky table" at bounding box center [576, 275] width 9 height 2
click at [587, 305] on icon at bounding box center [589, 307] width 7 height 7
click at [571, 316] on icon "sticky table" at bounding box center [576, 322] width 13 height 13
click at [594, 361] on li "Delete" at bounding box center [615, 361] width 76 height 23
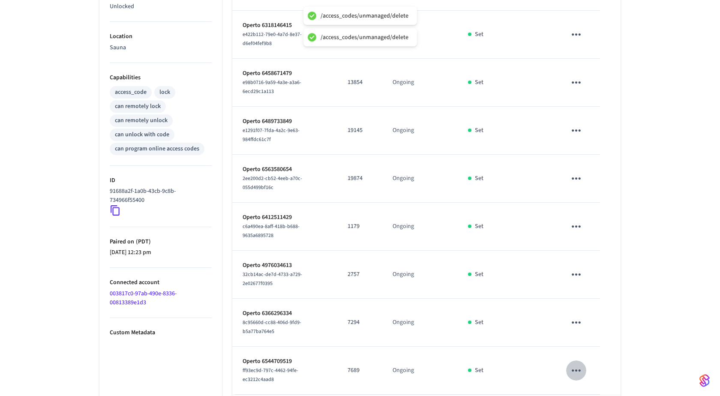
click at [581, 364] on icon "sticky table" at bounding box center [576, 370] width 13 height 13
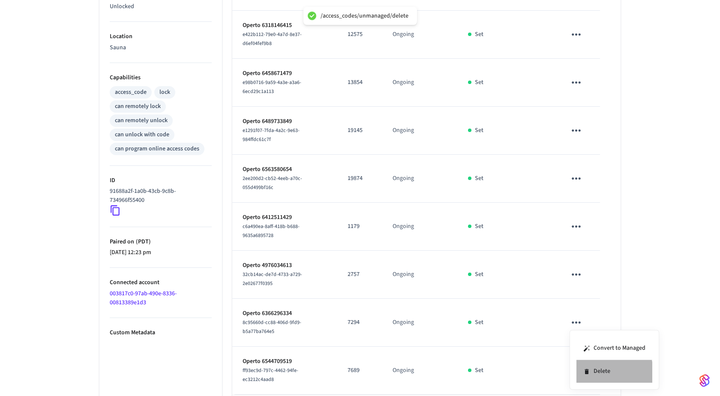
click at [593, 374] on li "Delete" at bounding box center [615, 371] width 76 height 23
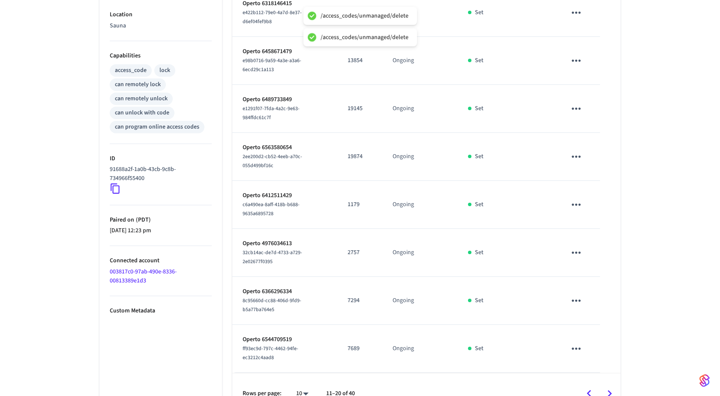
scroll to position [309, 0]
click at [607, 386] on icon "Go to next page" at bounding box center [609, 392] width 13 height 13
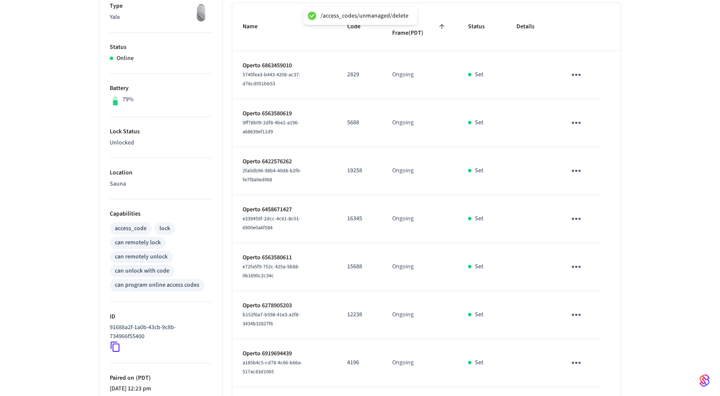
scroll to position [53, 0]
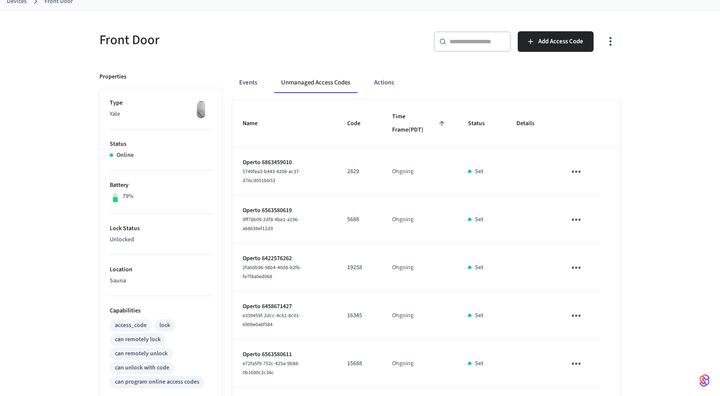
click at [574, 166] on icon "sticky table" at bounding box center [576, 171] width 13 height 13
click at [591, 218] on li "Delete" at bounding box center [615, 218] width 76 height 23
click at [575, 218] on icon "sticky table" at bounding box center [576, 219] width 13 height 13
click at [598, 270] on li "Delete" at bounding box center [615, 266] width 76 height 23
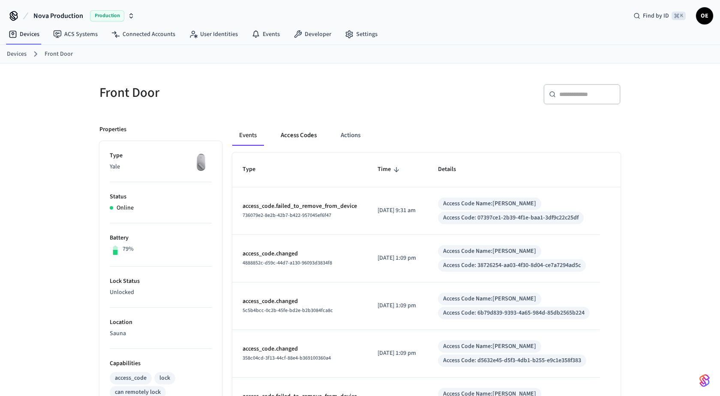
click at [303, 145] on div "Events Access Codes Actions" at bounding box center [426, 138] width 388 height 27
click at [295, 129] on button "Access Codes" at bounding box center [299, 135] width 50 height 21
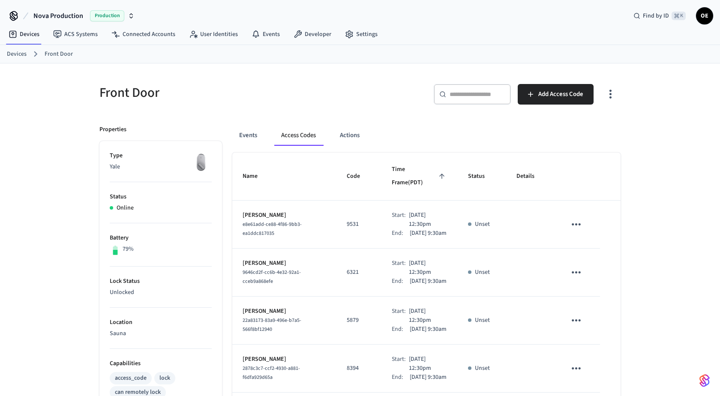
click at [613, 96] on icon "button" at bounding box center [610, 93] width 13 height 13
click at [595, 135] on li "Show unmanaged access codes on device" at bounding box center [556, 128] width 120 height 23
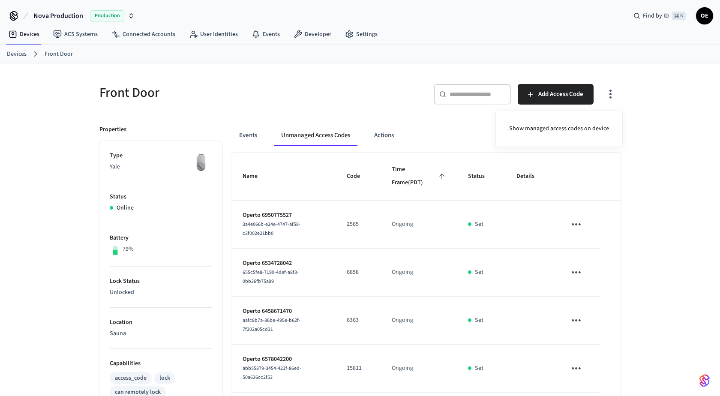
click at [653, 234] on div at bounding box center [360, 198] width 720 height 396
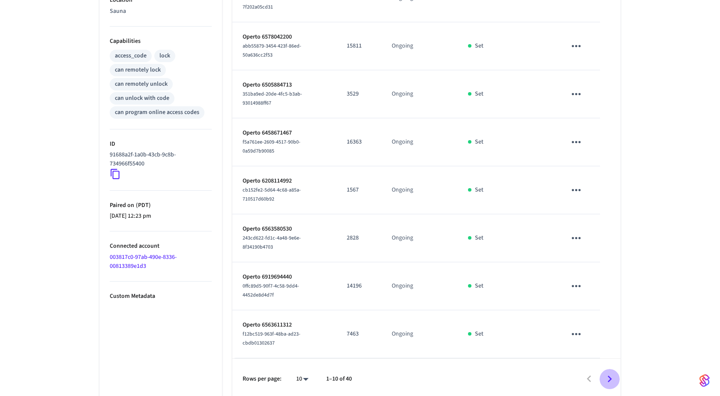
click at [604, 373] on icon "Go to next page" at bounding box center [609, 379] width 13 height 13
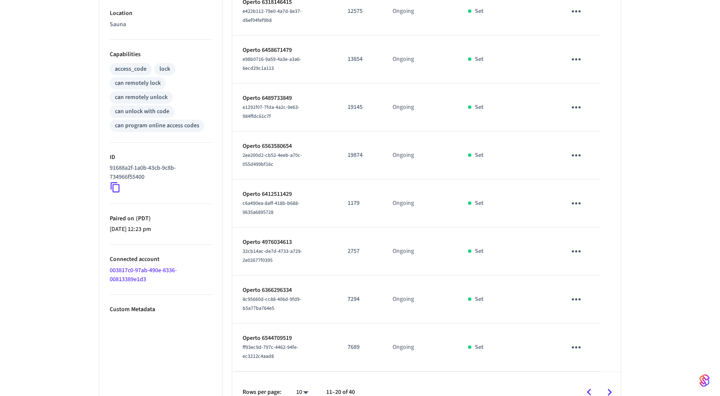
click at [605, 386] on icon "Go to next page" at bounding box center [609, 392] width 13 height 13
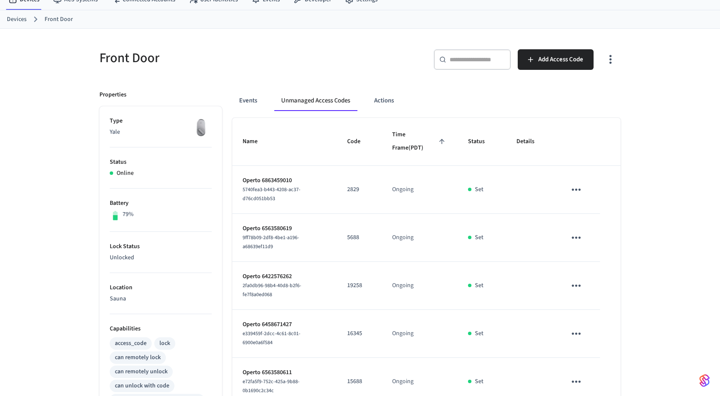
scroll to position [0, 0]
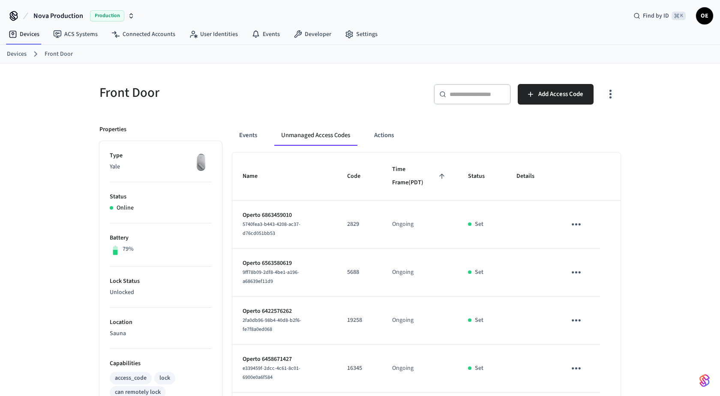
click at [572, 227] on icon "sticky table" at bounding box center [576, 224] width 13 height 13
click at [590, 271] on li "Delete" at bounding box center [615, 271] width 76 height 23
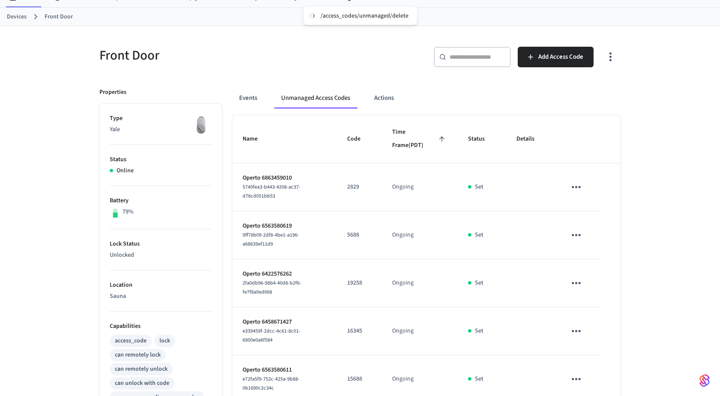
scroll to position [44, 0]
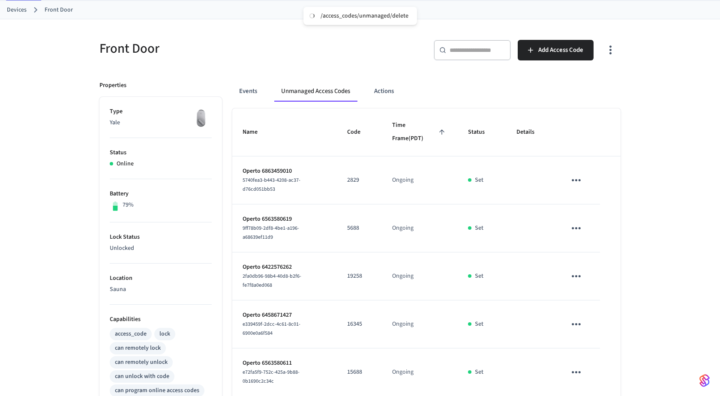
click at [578, 228] on icon "sticky table" at bounding box center [576, 228] width 13 height 13
click at [661, 184] on div at bounding box center [360, 198] width 720 height 396
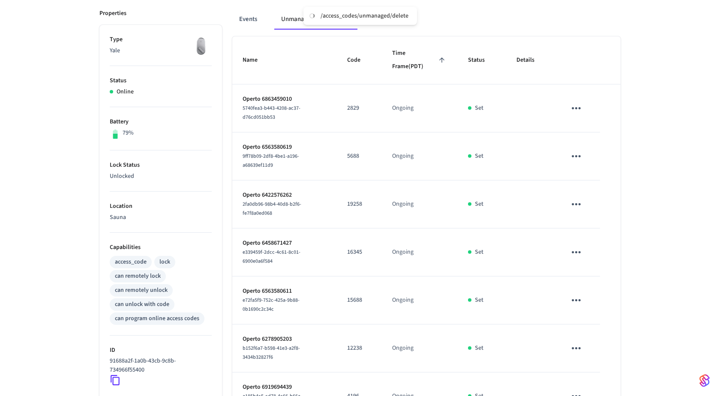
scroll to position [117, 0]
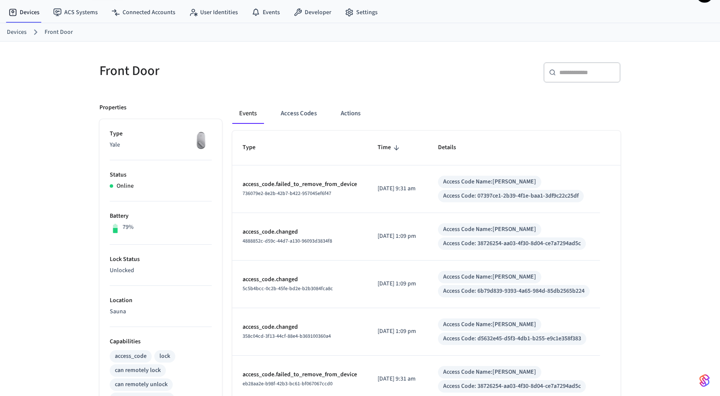
scroll to position [24, 0]
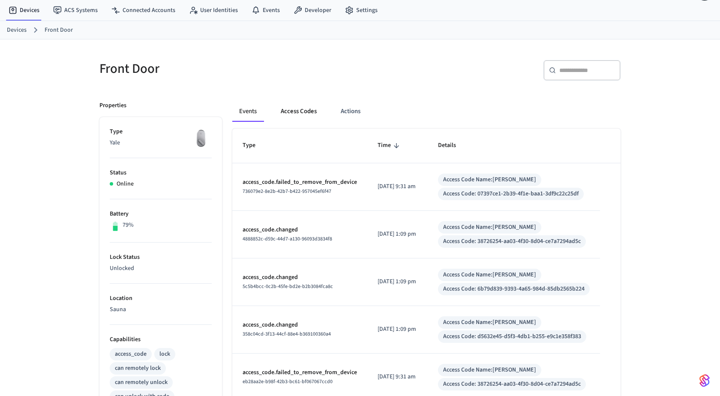
click at [292, 101] on button "Access Codes" at bounding box center [299, 111] width 50 height 21
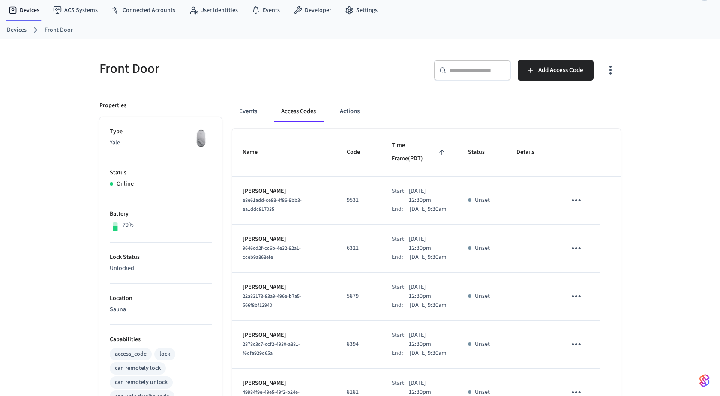
click at [615, 63] on icon "button" at bounding box center [610, 69] width 13 height 13
click at [605, 111] on li "Show unmanaged access codes on device" at bounding box center [556, 104] width 120 height 23
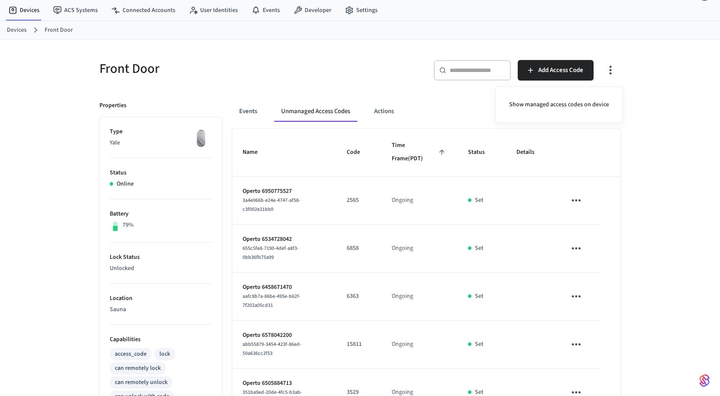
click at [496, 181] on div at bounding box center [360, 198] width 720 height 396
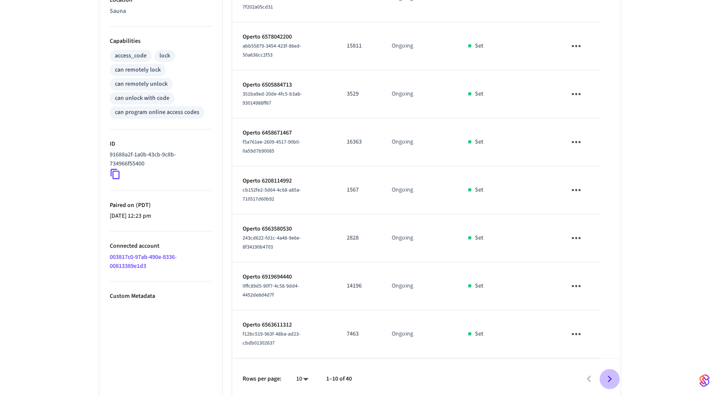
click at [609, 378] on icon "Go to next page" at bounding box center [610, 379] width 4 height 7
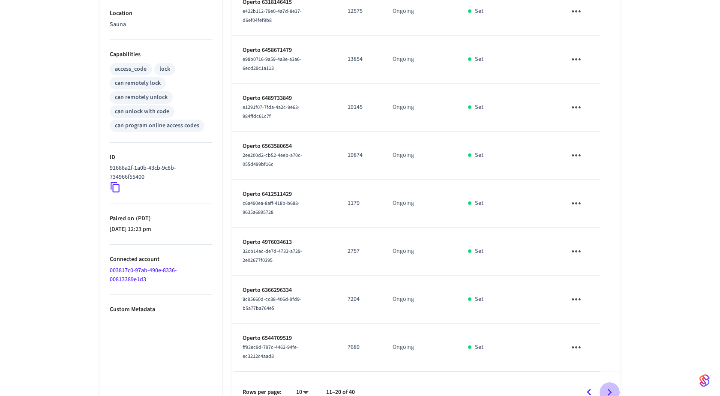
click at [609, 389] on icon "Go to next page" at bounding box center [610, 392] width 4 height 7
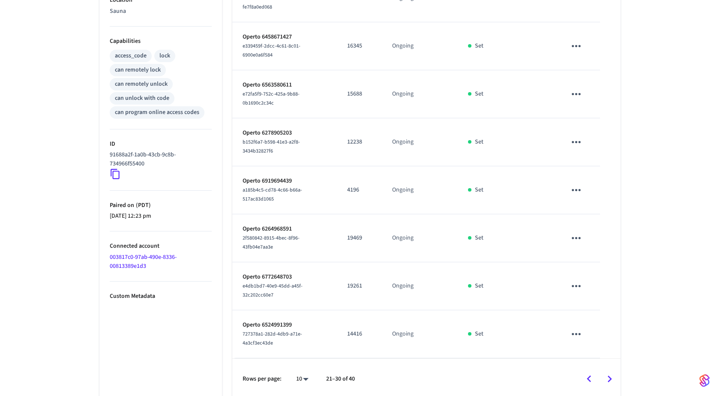
click at [576, 328] on icon "sticky table" at bounding box center [576, 334] width 13 height 13
click at [598, 373] on li "Delete" at bounding box center [615, 371] width 76 height 23
click at [574, 282] on icon "sticky table" at bounding box center [576, 286] width 13 height 13
click at [600, 324] on li "Delete" at bounding box center [615, 331] width 76 height 23
click at [573, 237] on icon "sticky table" at bounding box center [576, 237] width 13 height 13
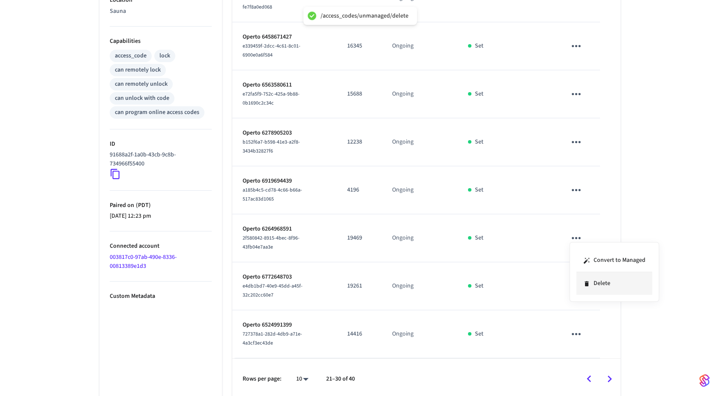
click at [603, 289] on li "Delete" at bounding box center [615, 283] width 76 height 23
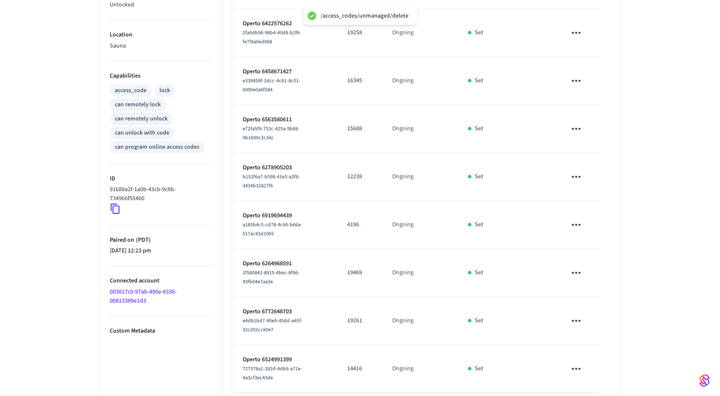
scroll to position [284, 0]
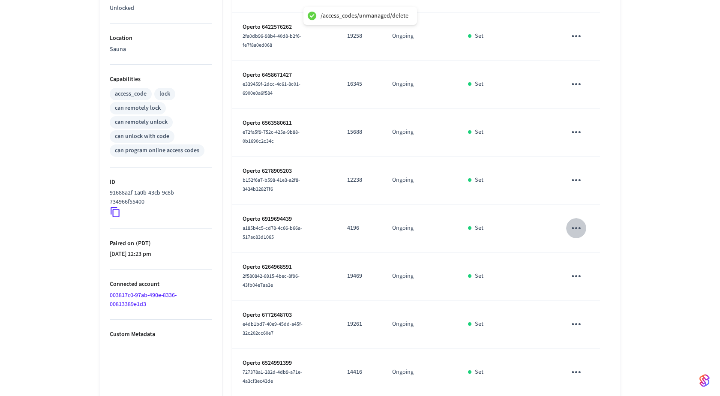
click at [579, 224] on icon "sticky table" at bounding box center [576, 228] width 13 height 13
click at [608, 268] on li "Delete" at bounding box center [615, 273] width 76 height 23
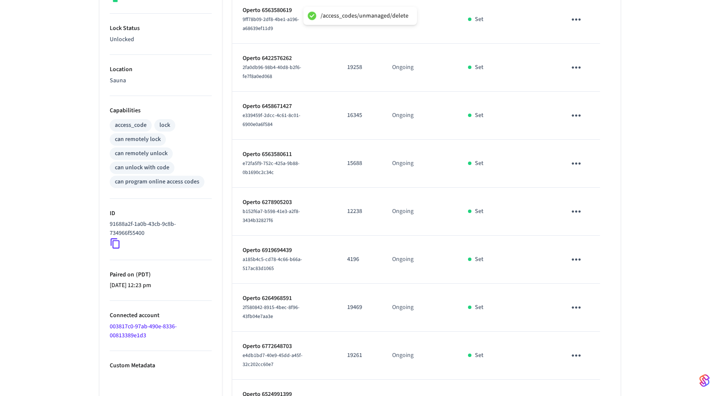
scroll to position [247, 0]
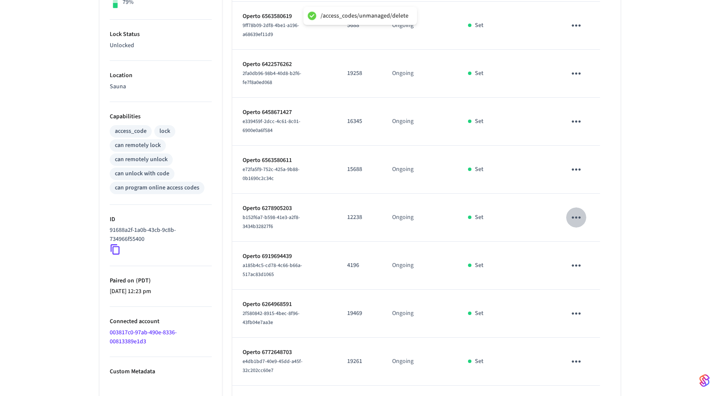
click at [579, 217] on icon "sticky table" at bounding box center [576, 217] width 13 height 13
click at [599, 261] on li "Delete" at bounding box center [615, 263] width 76 height 23
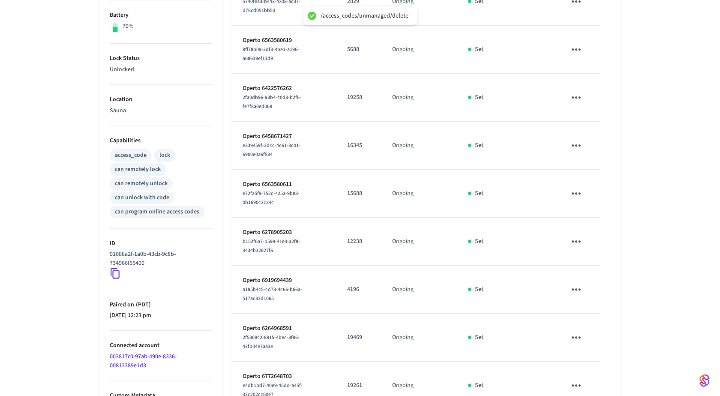
scroll to position [222, 0]
click at [575, 193] on icon "sticky table" at bounding box center [576, 194] width 9 height 2
click at [598, 238] on li "Delete" at bounding box center [617, 234] width 76 height 23
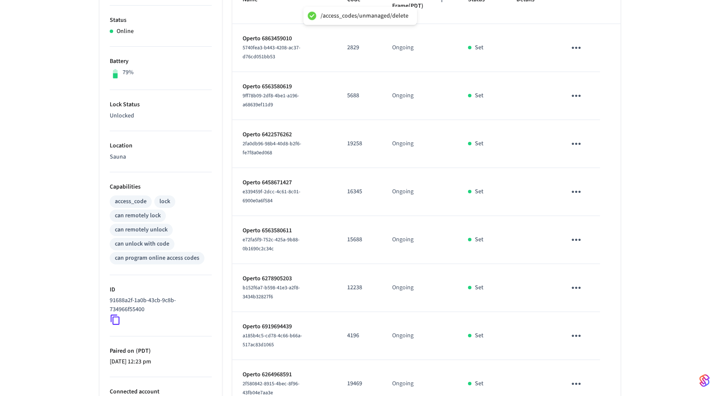
scroll to position [175, 0]
click at [577, 190] on icon "sticky table" at bounding box center [576, 192] width 13 height 13
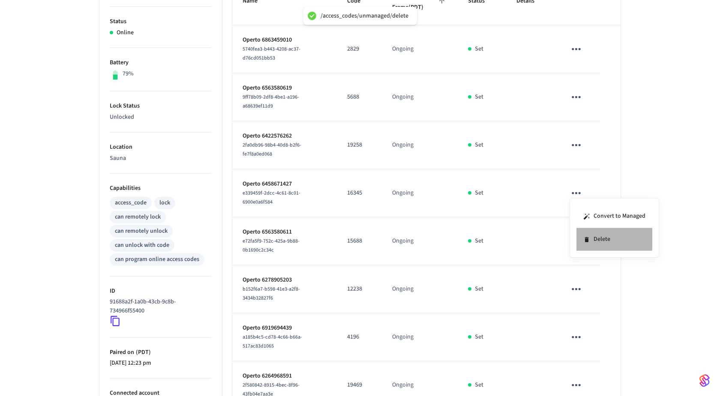
click at [596, 235] on li "Delete" at bounding box center [615, 239] width 76 height 23
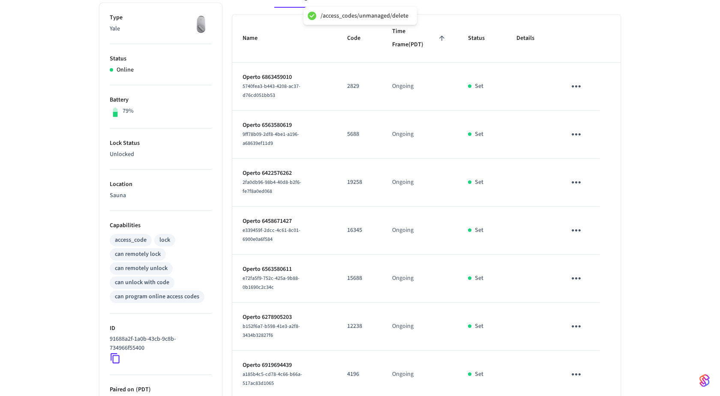
scroll to position [133, 0]
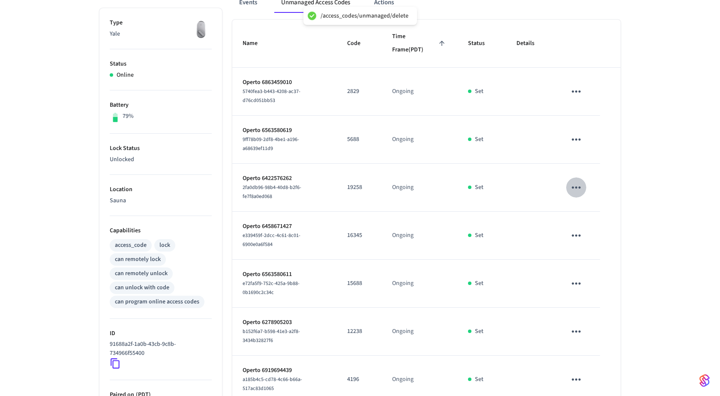
click at [574, 185] on icon "sticky table" at bounding box center [576, 187] width 13 height 13
click at [591, 228] on li "Delete" at bounding box center [615, 233] width 76 height 23
click at [572, 135] on icon "sticky table" at bounding box center [576, 139] width 13 height 13
click at [589, 186] on icon at bounding box center [586, 186] width 7 height 7
click at [577, 93] on icon "sticky table" at bounding box center [576, 91] width 13 height 13
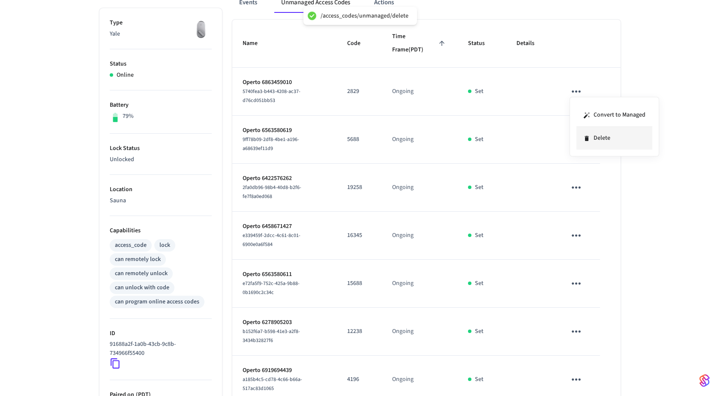
click at [589, 142] on li "Delete" at bounding box center [615, 138] width 76 height 23
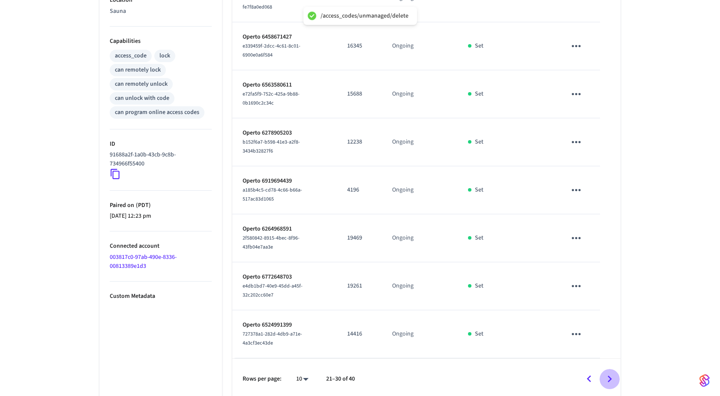
click at [605, 379] on icon "Go to next page" at bounding box center [609, 379] width 13 height 13
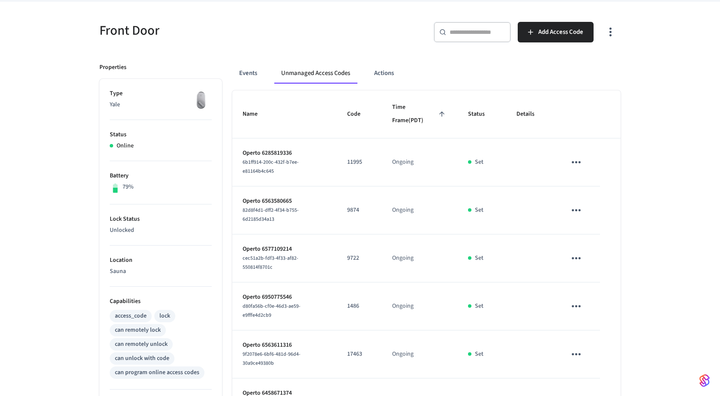
scroll to position [0, 0]
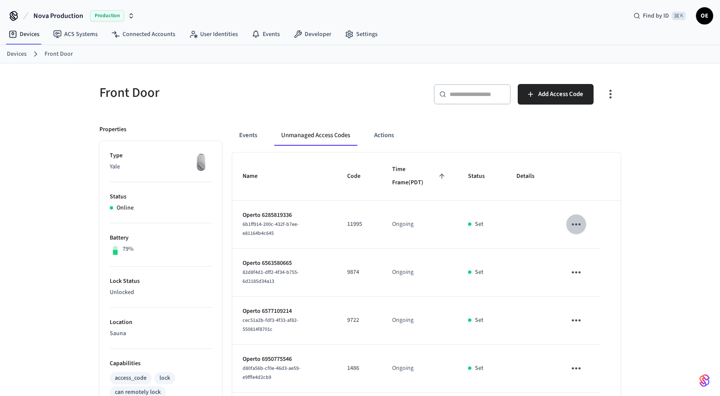
click at [583, 228] on button "sticky table" at bounding box center [576, 224] width 20 height 20
click at [594, 274] on li "Delete" at bounding box center [611, 275] width 76 height 23
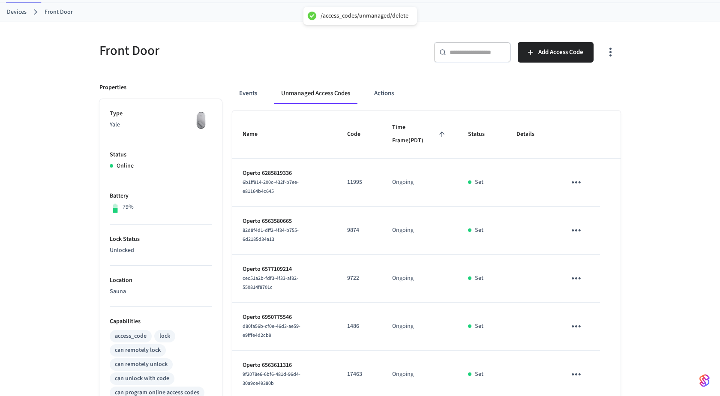
scroll to position [54, 0]
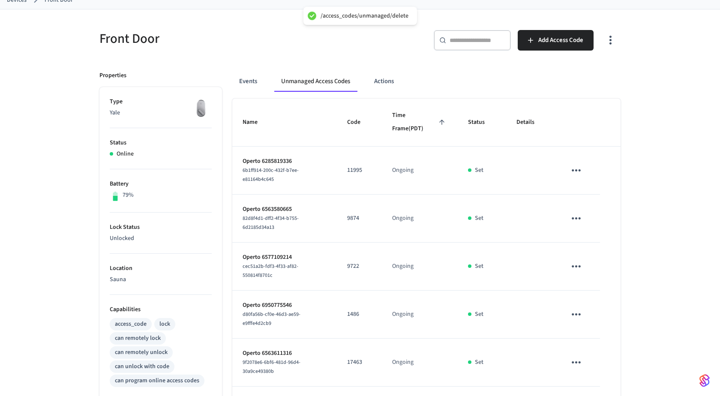
click at [581, 216] on icon "sticky table" at bounding box center [576, 218] width 13 height 13
click at [590, 270] on li "Delete" at bounding box center [615, 265] width 76 height 23
click at [572, 265] on icon "sticky table" at bounding box center [576, 266] width 9 height 2
click at [589, 304] on icon at bounding box center [589, 303] width 4 height 5
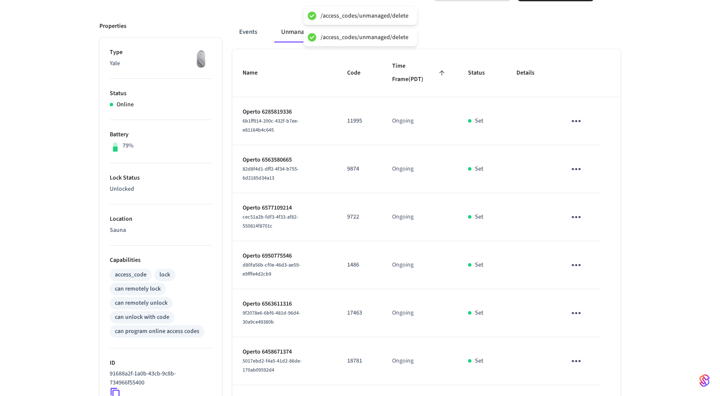
scroll to position [104, 0]
click at [575, 258] on icon "sticky table" at bounding box center [576, 264] width 13 height 13
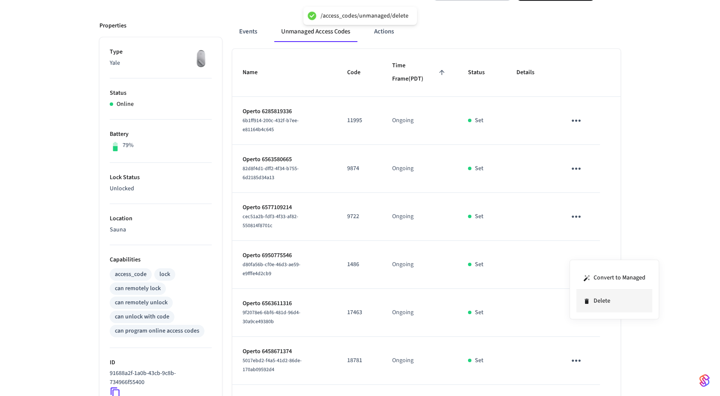
click at [588, 309] on li "Delete" at bounding box center [615, 301] width 76 height 23
click at [576, 306] on icon "sticky table" at bounding box center [576, 312] width 13 height 13
click at [605, 355] on li "Delete" at bounding box center [615, 345] width 76 height 23
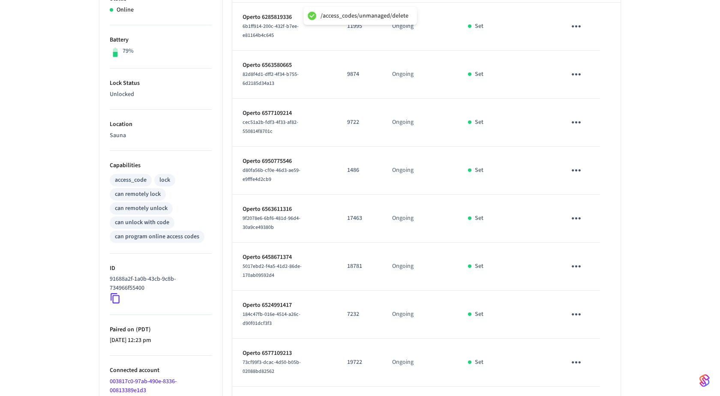
scroll to position [201, 0]
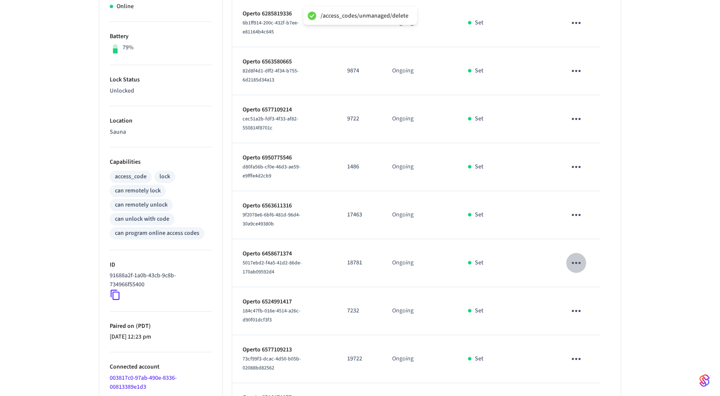
click at [574, 256] on icon "sticky table" at bounding box center [576, 262] width 13 height 13
click at [584, 295] on icon at bounding box center [586, 295] width 7 height 7
click at [574, 304] on icon "sticky table" at bounding box center [576, 310] width 13 height 13
click at [594, 342] on li "Delete" at bounding box center [615, 340] width 76 height 23
click at [575, 352] on icon "sticky table" at bounding box center [576, 358] width 13 height 13
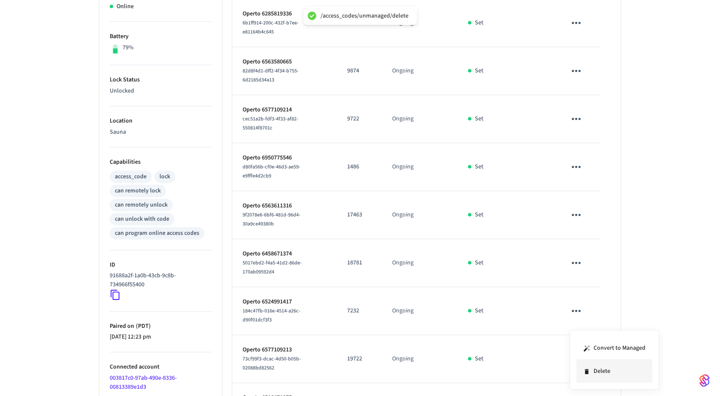
click at [596, 374] on li "Delete" at bounding box center [615, 371] width 76 height 23
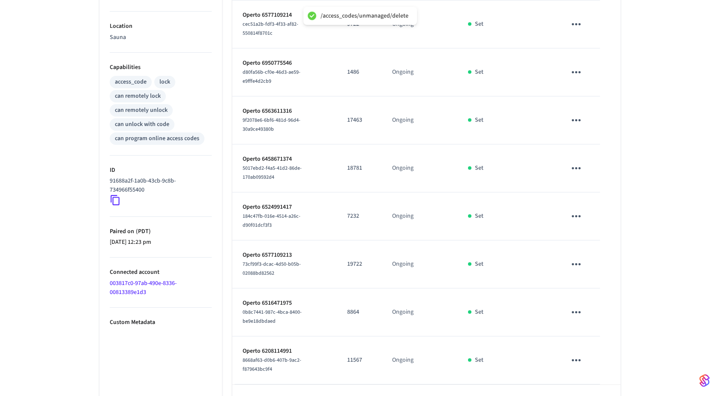
scroll to position [303, 0]
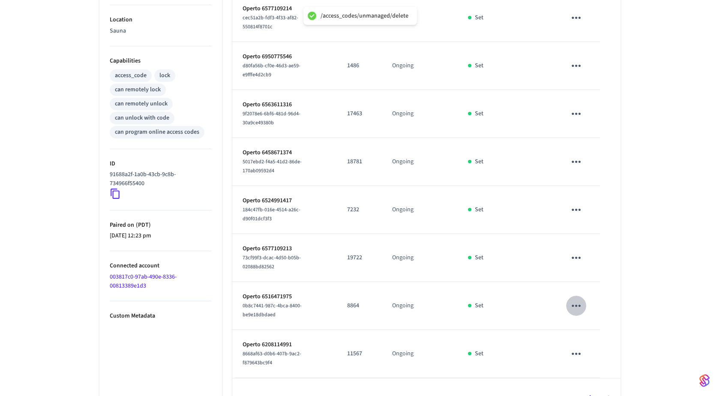
click at [576, 296] on button "sticky table" at bounding box center [576, 306] width 20 height 20
click at [589, 334] on li "Delete" at bounding box center [611, 334] width 76 height 23
click at [579, 347] on icon "sticky table" at bounding box center [576, 353] width 13 height 13
click at [595, 369] on li "Delete" at bounding box center [615, 371] width 76 height 23
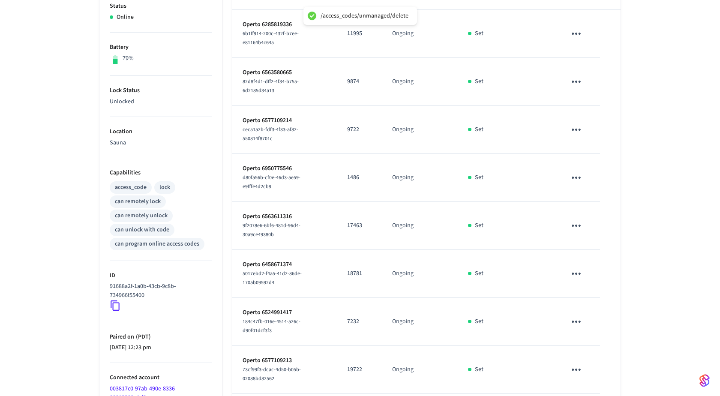
scroll to position [0, 0]
